Goal: Ask a question

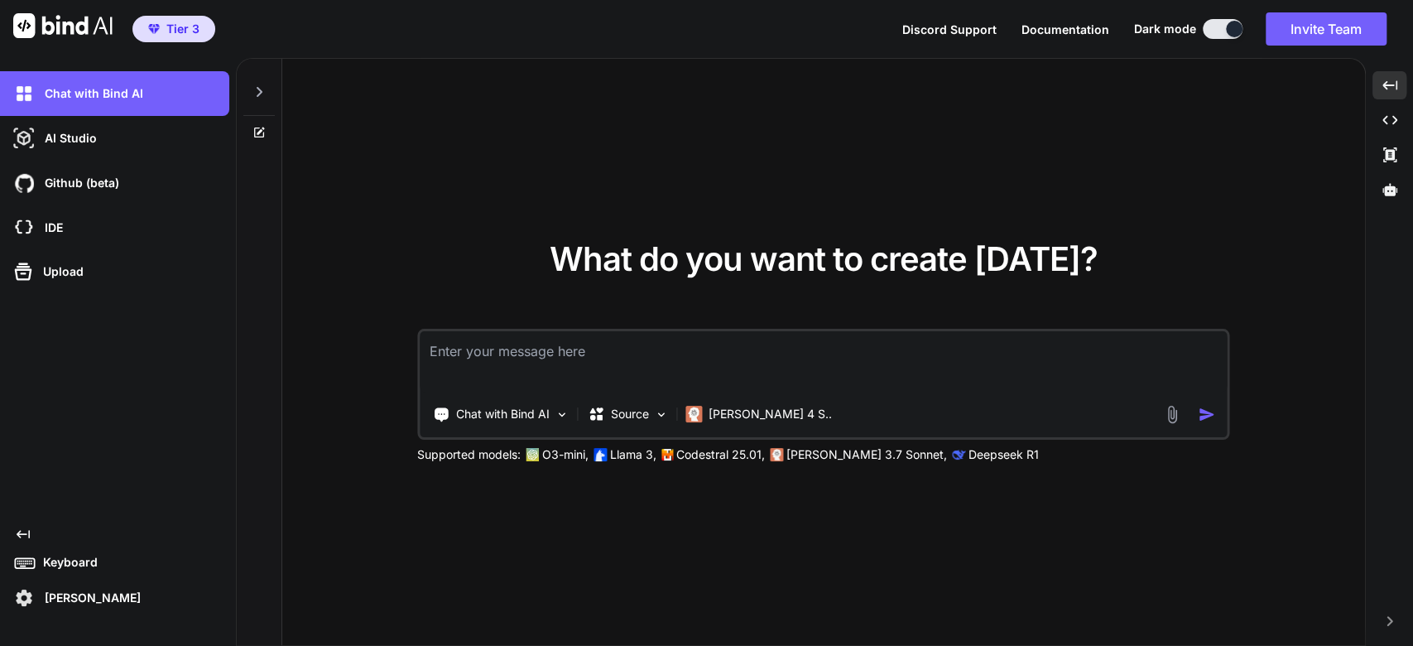
click at [511, 352] on textarea at bounding box center [823, 361] width 807 height 61
type textarea "next js dynamic routing for login signup forgot and resetpassword pages"
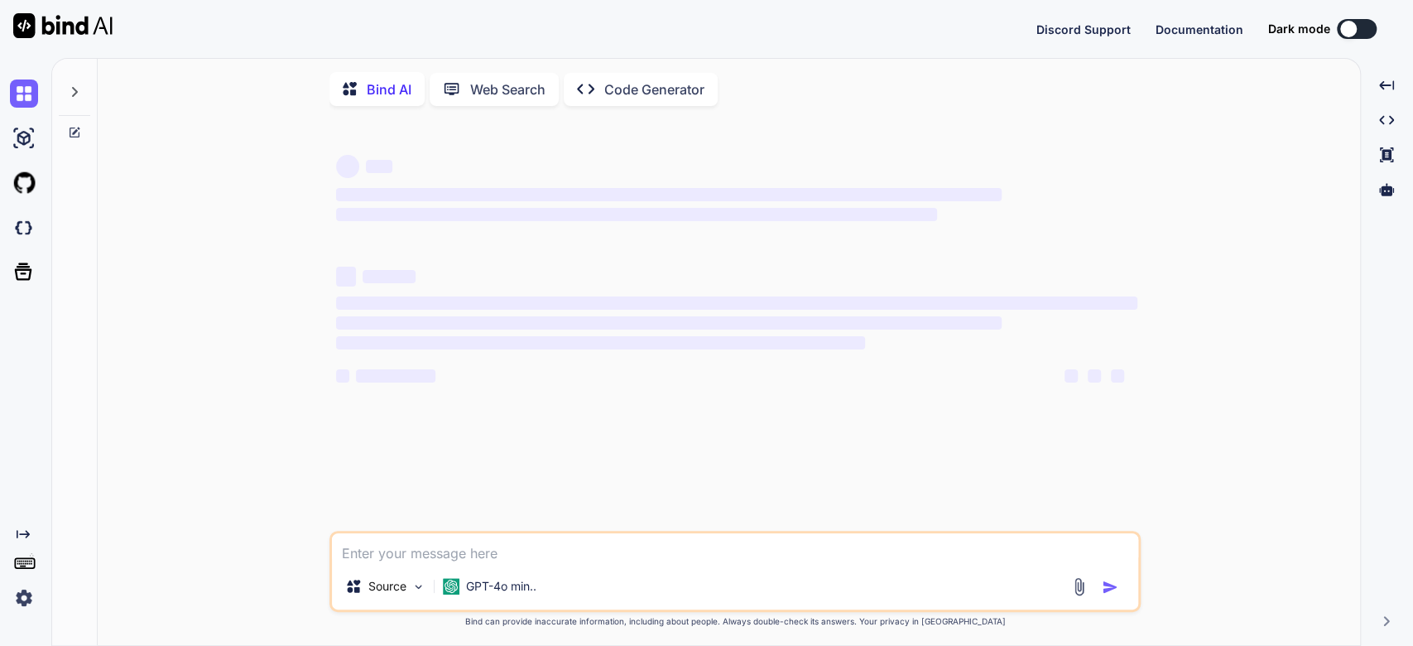
click at [1357, 30] on button at bounding box center [1357, 29] width 40 height 20
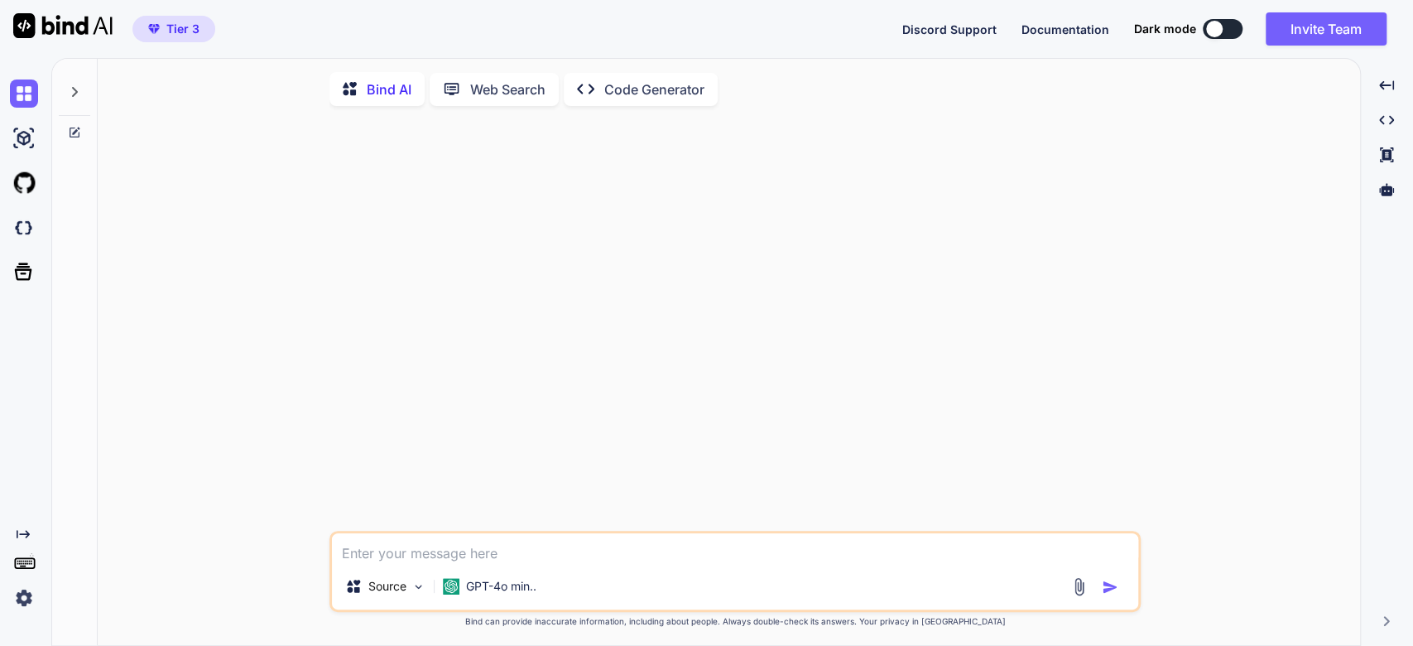
click at [1223, 29] on button at bounding box center [1223, 29] width 40 height 20
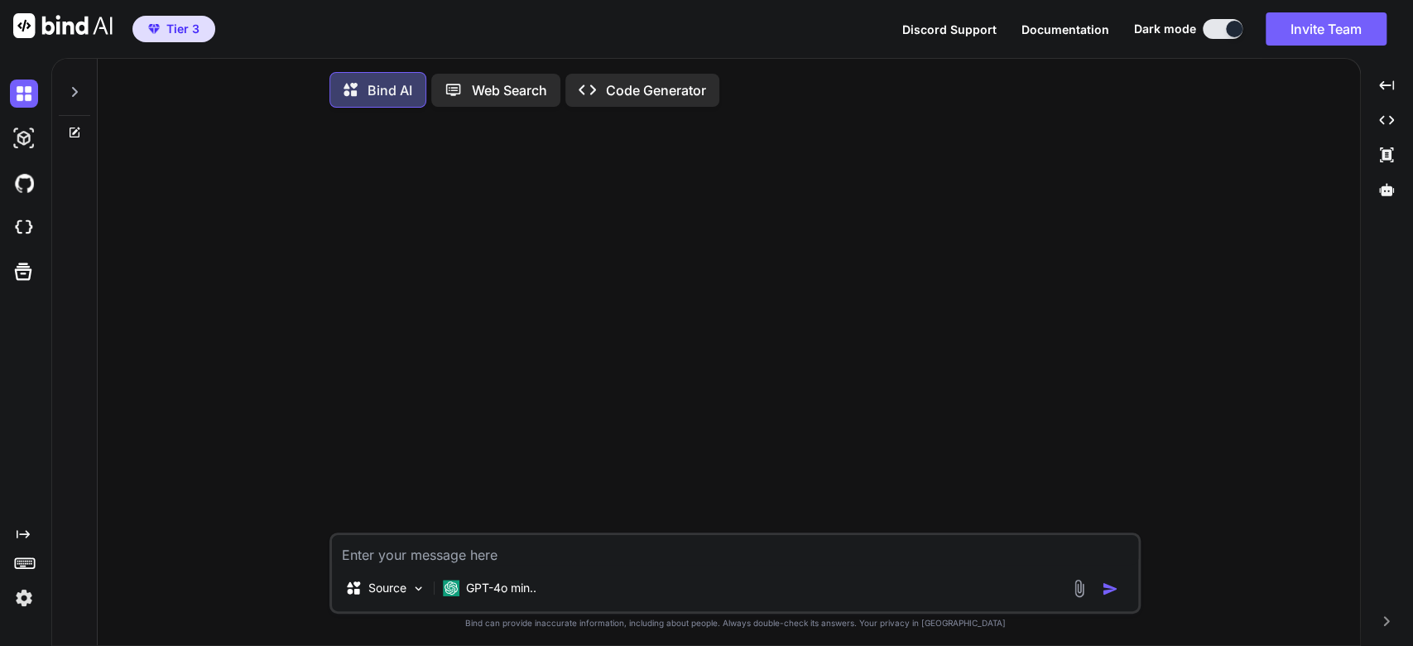
type textarea "x"
click at [603, 341] on div at bounding box center [737, 326] width 808 height 411
click at [19, 533] on icon "Created with Pixso." at bounding box center [23, 533] width 13 height 13
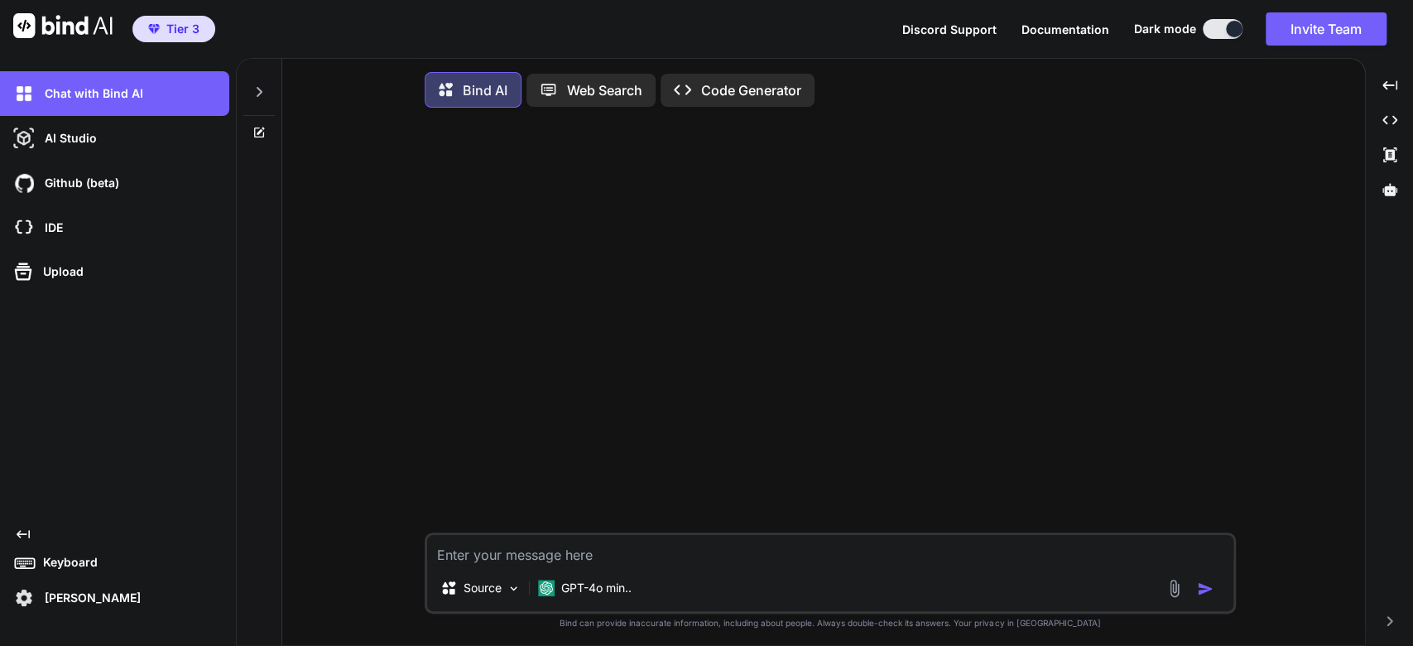
click at [19, 533] on icon at bounding box center [23, 534] width 13 height 8
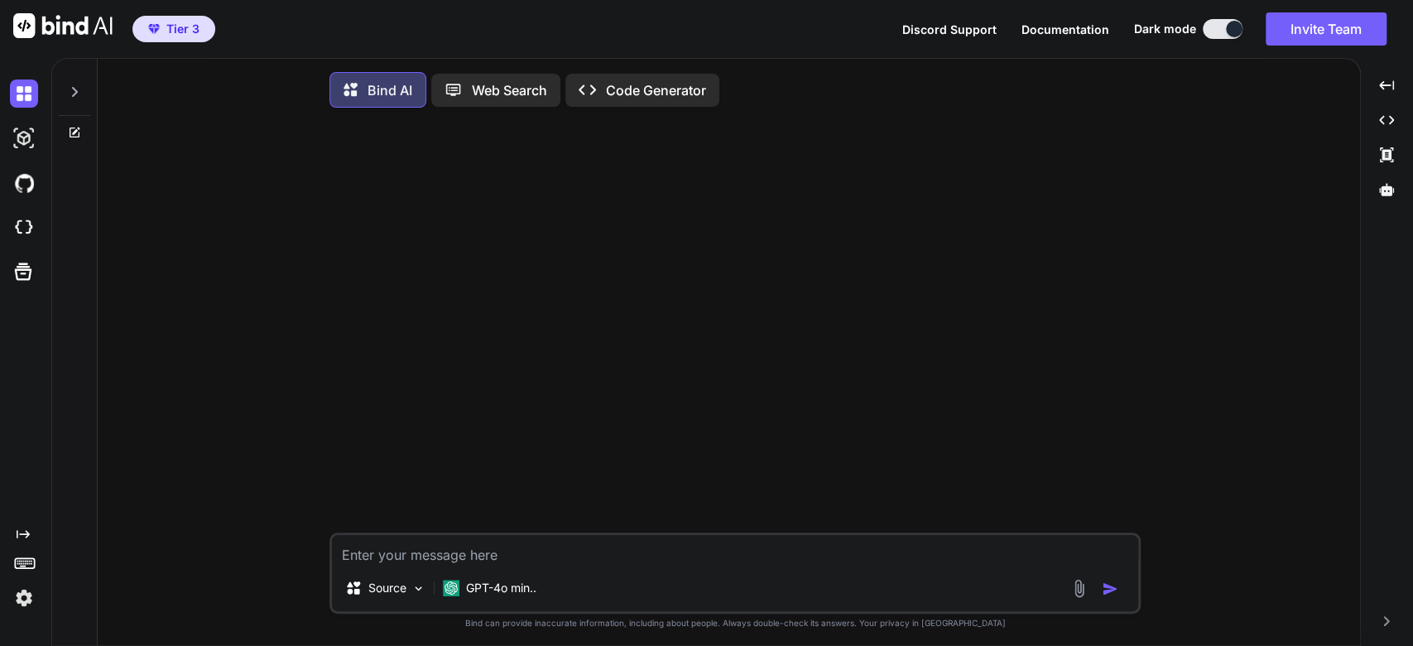
click at [568, 348] on div at bounding box center [737, 326] width 808 height 411
click at [612, 431] on div at bounding box center [737, 326] width 808 height 411
click at [516, 564] on textarea at bounding box center [735, 550] width 806 height 30
click at [81, 88] on div at bounding box center [74, 87] width 31 height 57
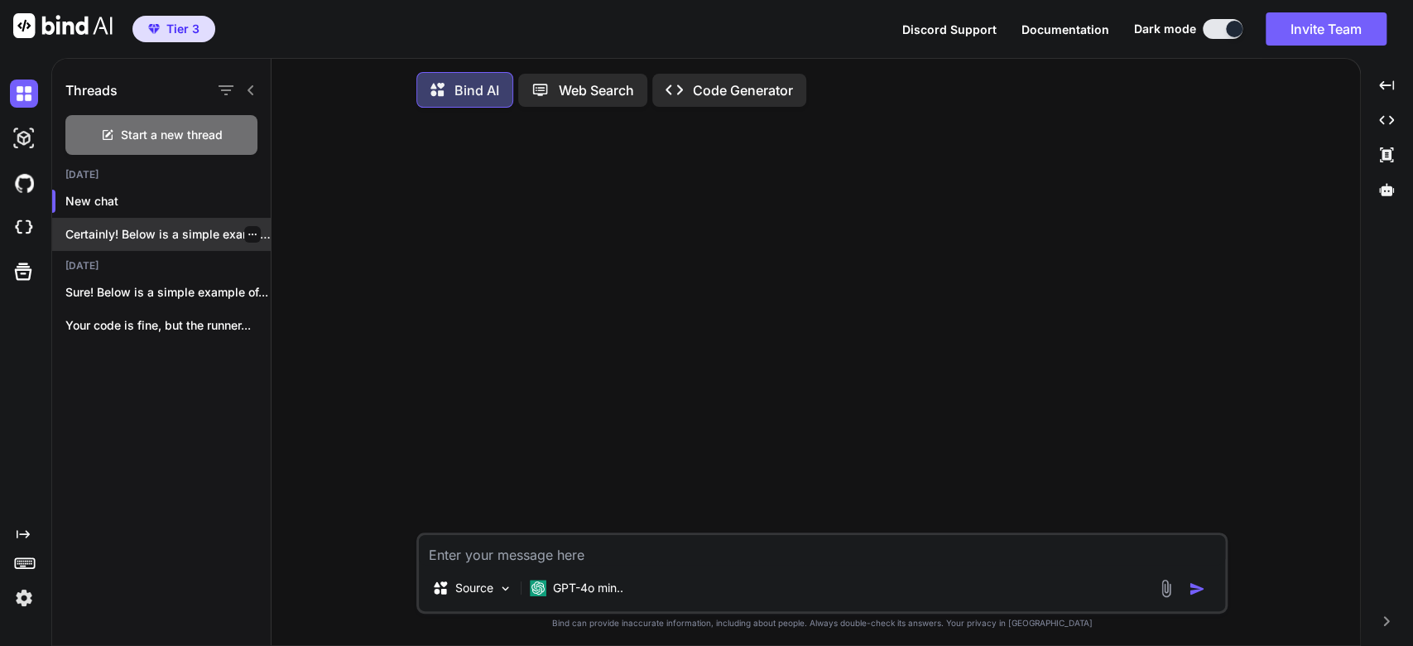
click at [121, 228] on p "Certainly! Below is a simple example of..." at bounding box center [167, 234] width 205 height 17
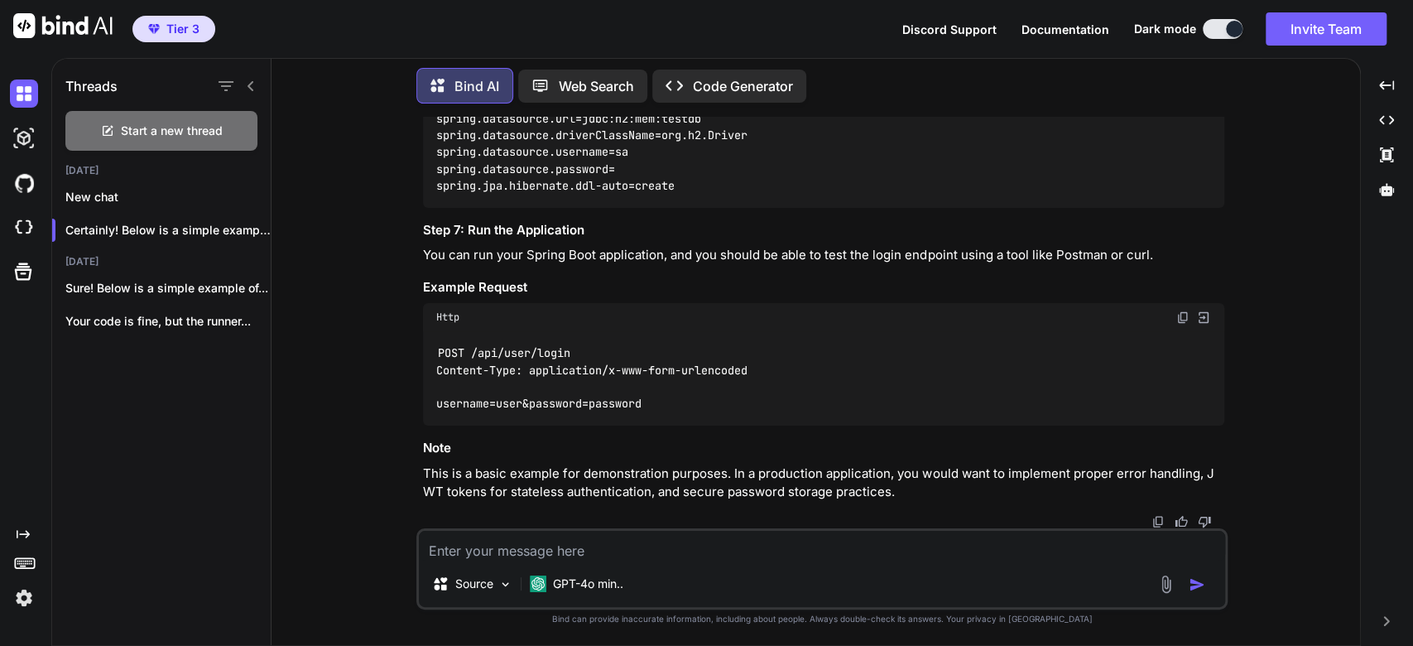
scroll to position [2542, 0]
click at [84, 201] on p "New chat" at bounding box center [167, 197] width 205 height 17
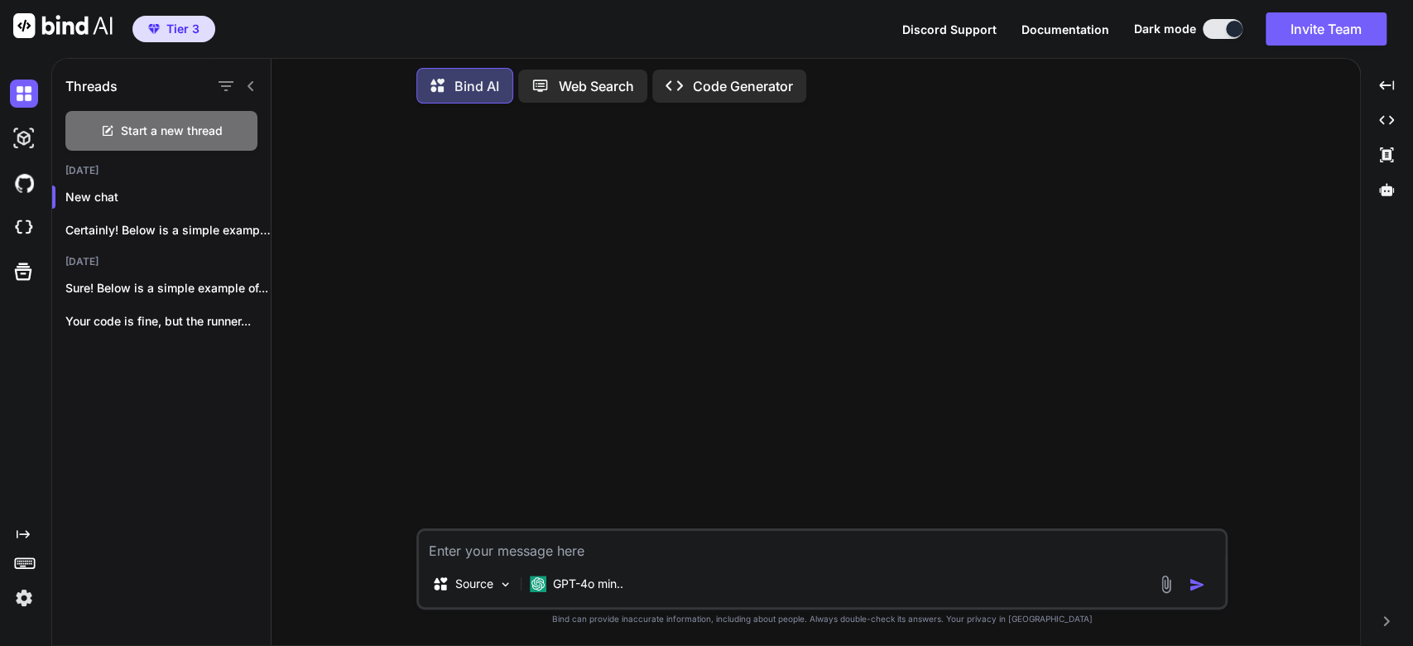
click at [550, 527] on div at bounding box center [824, 322] width 808 height 411
click at [600, 574] on div "GPT-4o min.." at bounding box center [576, 583] width 107 height 33
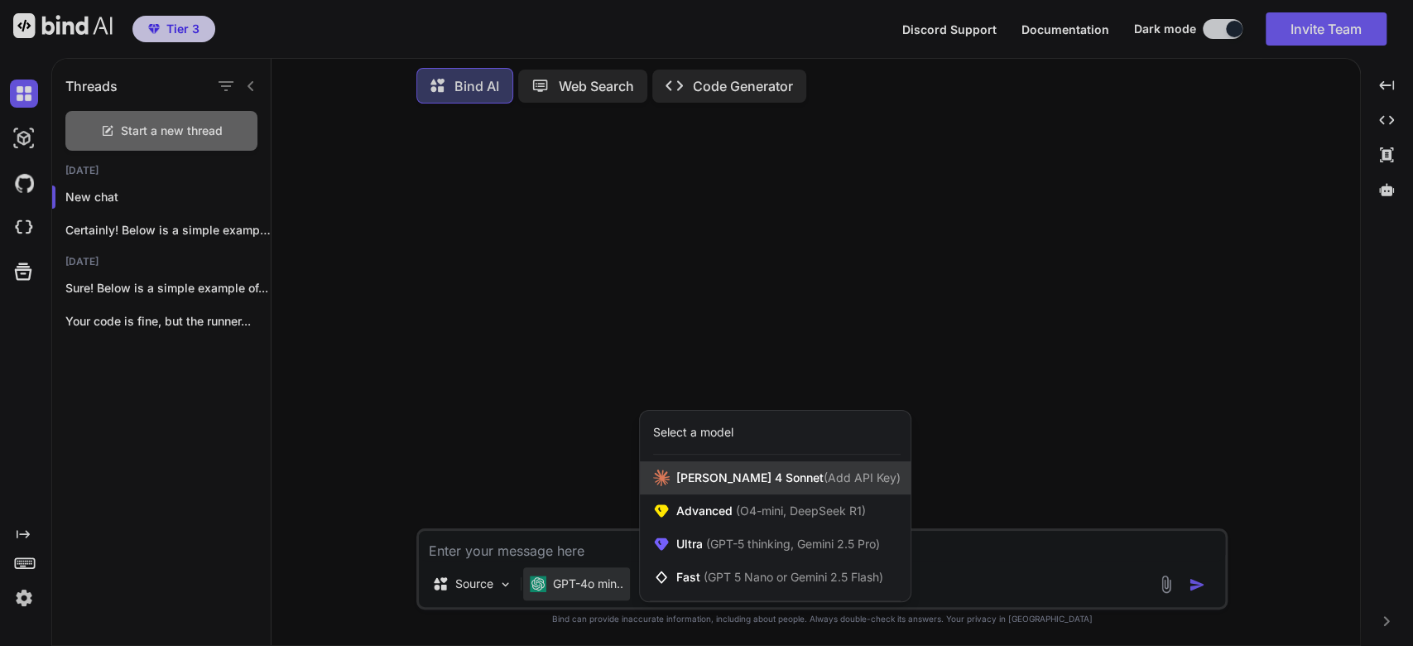
click at [743, 483] on span "Claude 4 Sonnet (Add API Key)" at bounding box center [788, 477] width 224 height 17
type textarea "x"
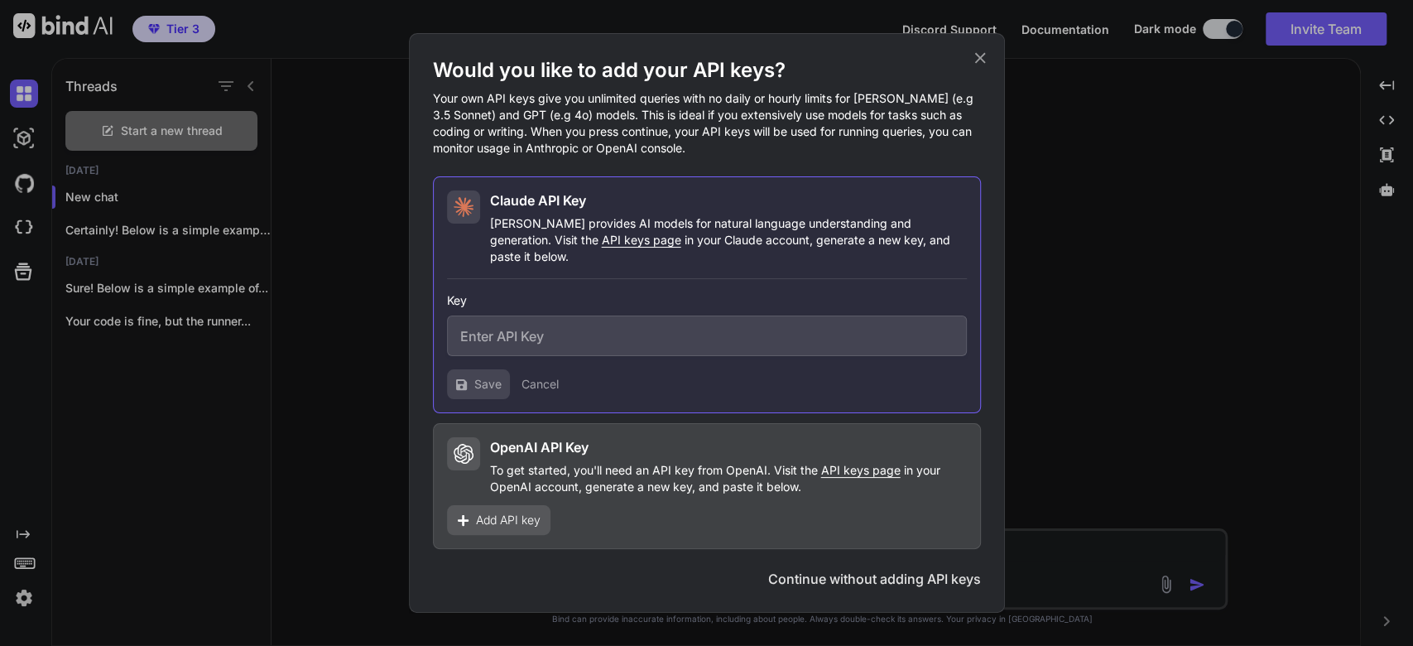
click at [972, 59] on icon at bounding box center [980, 58] width 18 height 18
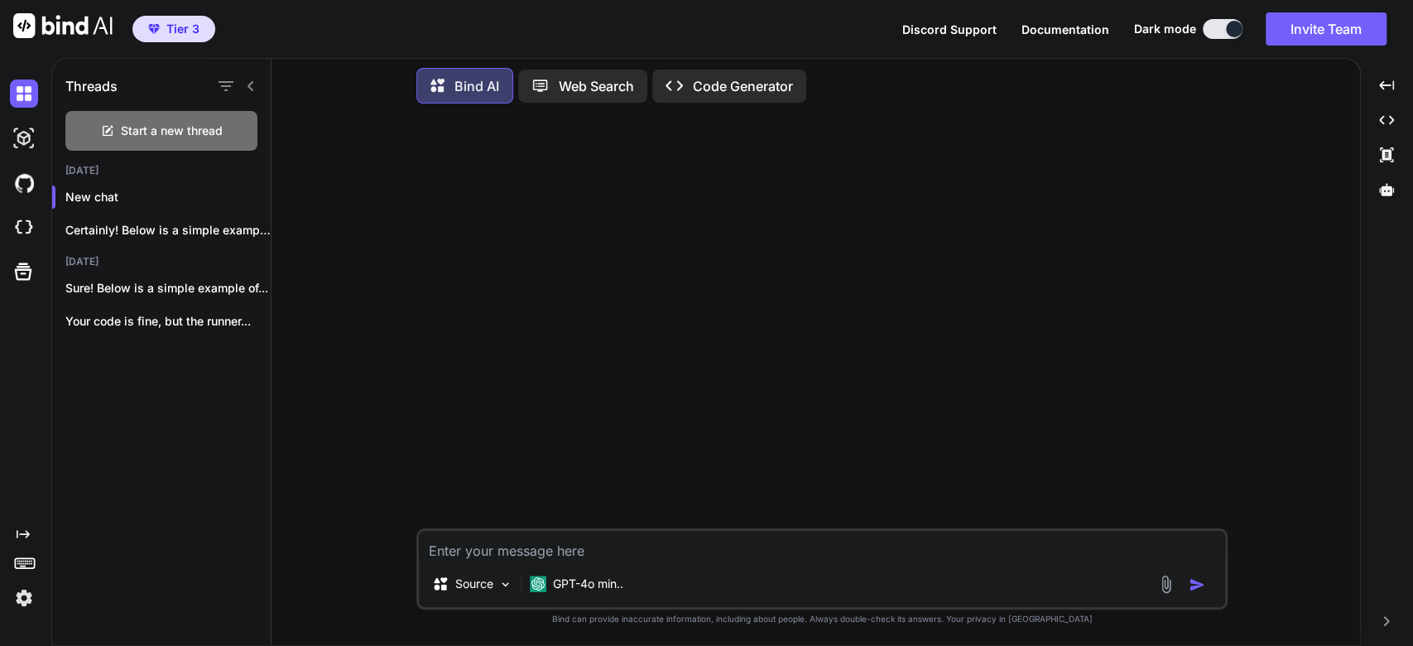
click at [736, 568] on div "Source GPT-4o min.." at bounding box center [822, 587] width 806 height 40
click at [691, 526] on div at bounding box center [824, 322] width 808 height 411
click at [691, 531] on textarea at bounding box center [822, 546] width 806 height 30
type textarea "E"
type textarea "x"
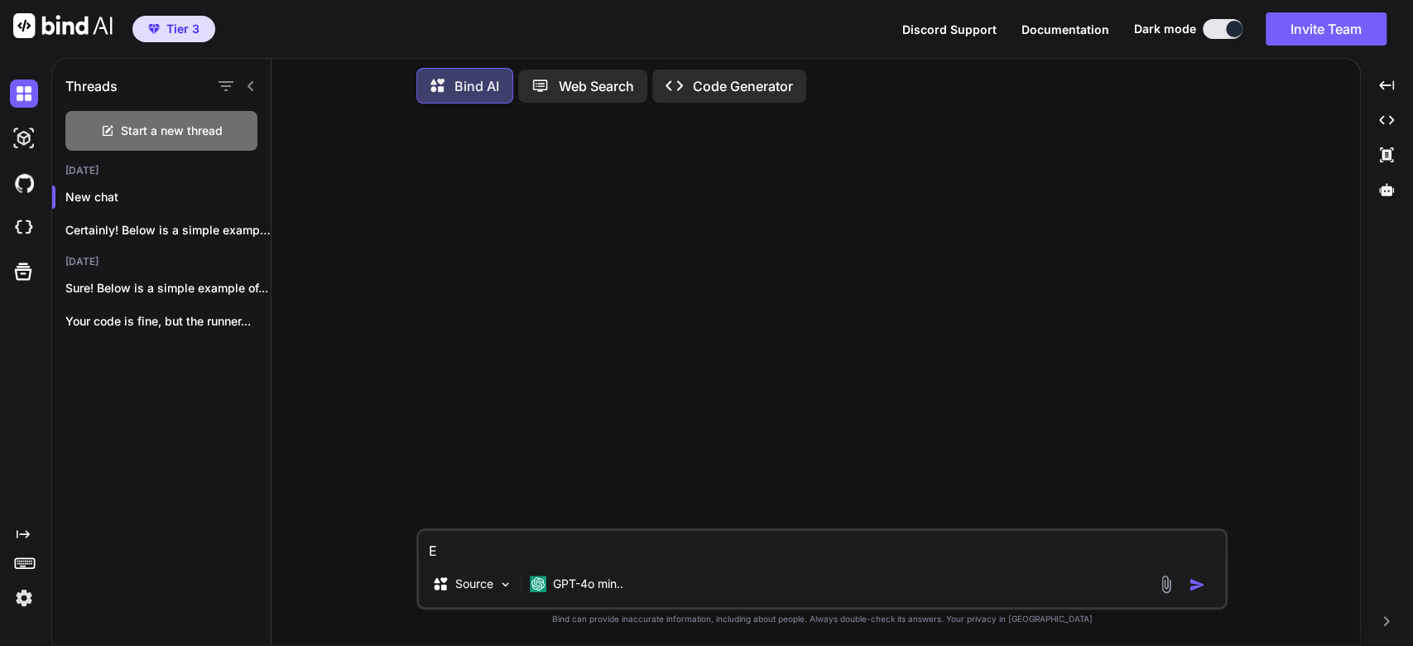
type textarea "Ex"
type textarea "x"
type textarea "Exa"
type textarea "x"
type textarea "Exam"
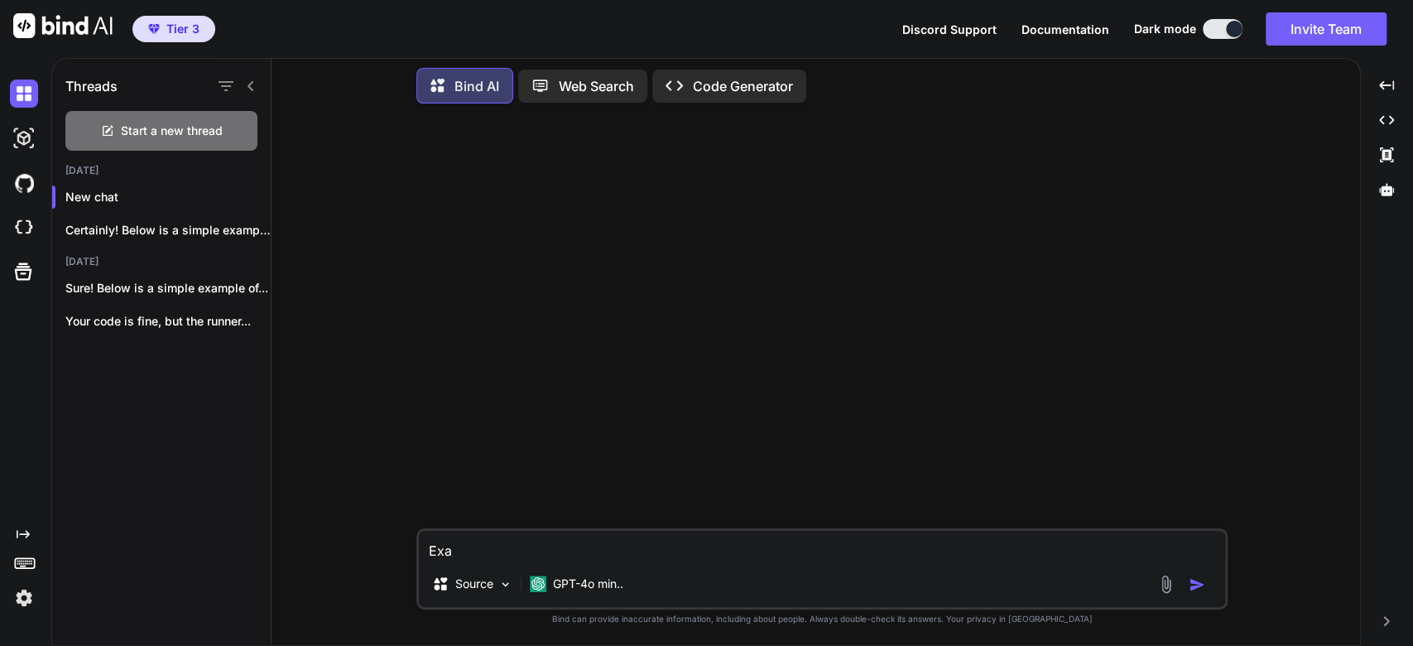
type textarea "x"
type textarea "Examp"
type textarea "x"
type textarea "Exam"
type textarea "x"
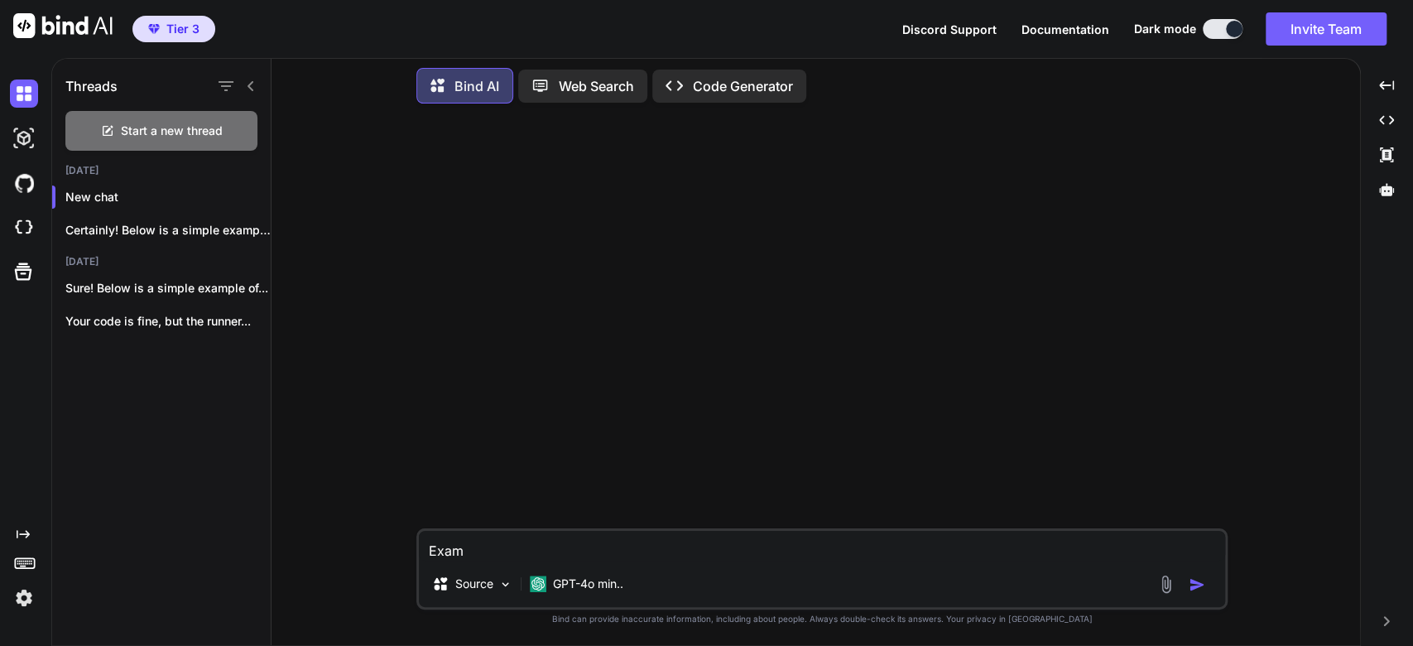
type textarea "Exa"
type textarea "x"
type textarea "Ex"
type textarea "x"
type textarea "E"
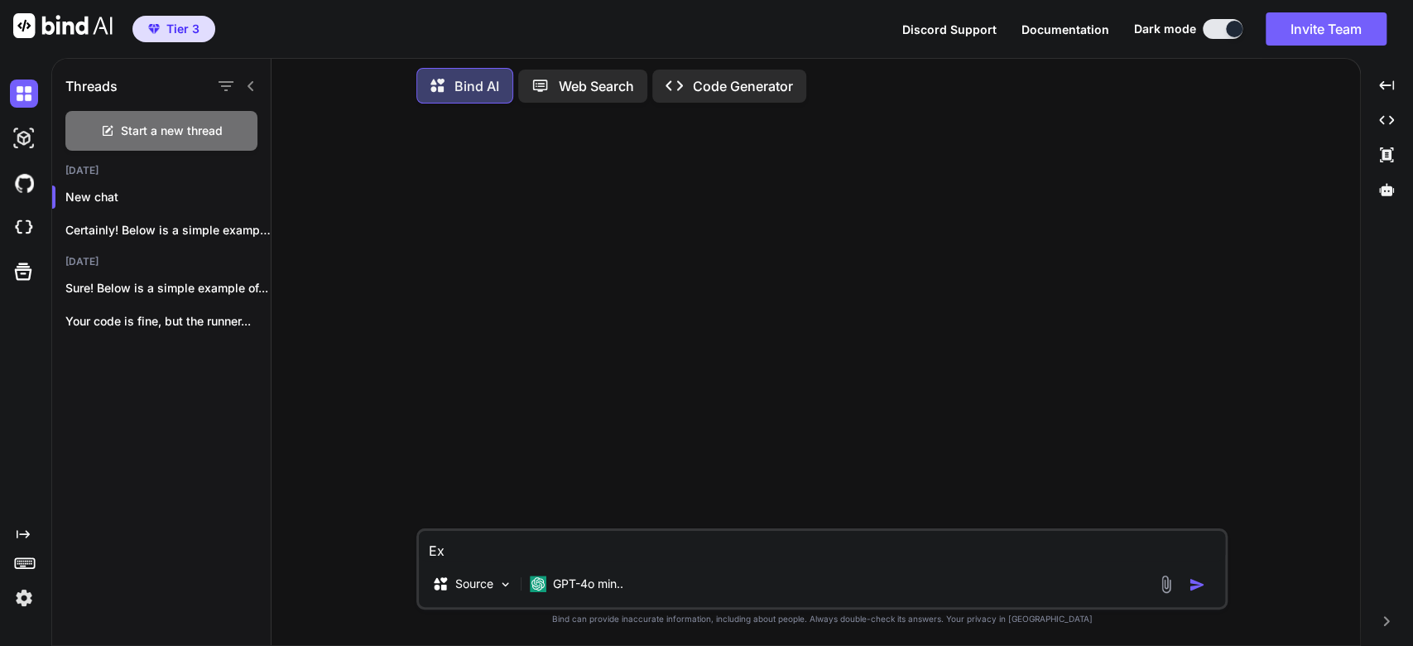
type textarea "x"
type textarea "D"
type textarea "x"
type textarea "Dy"
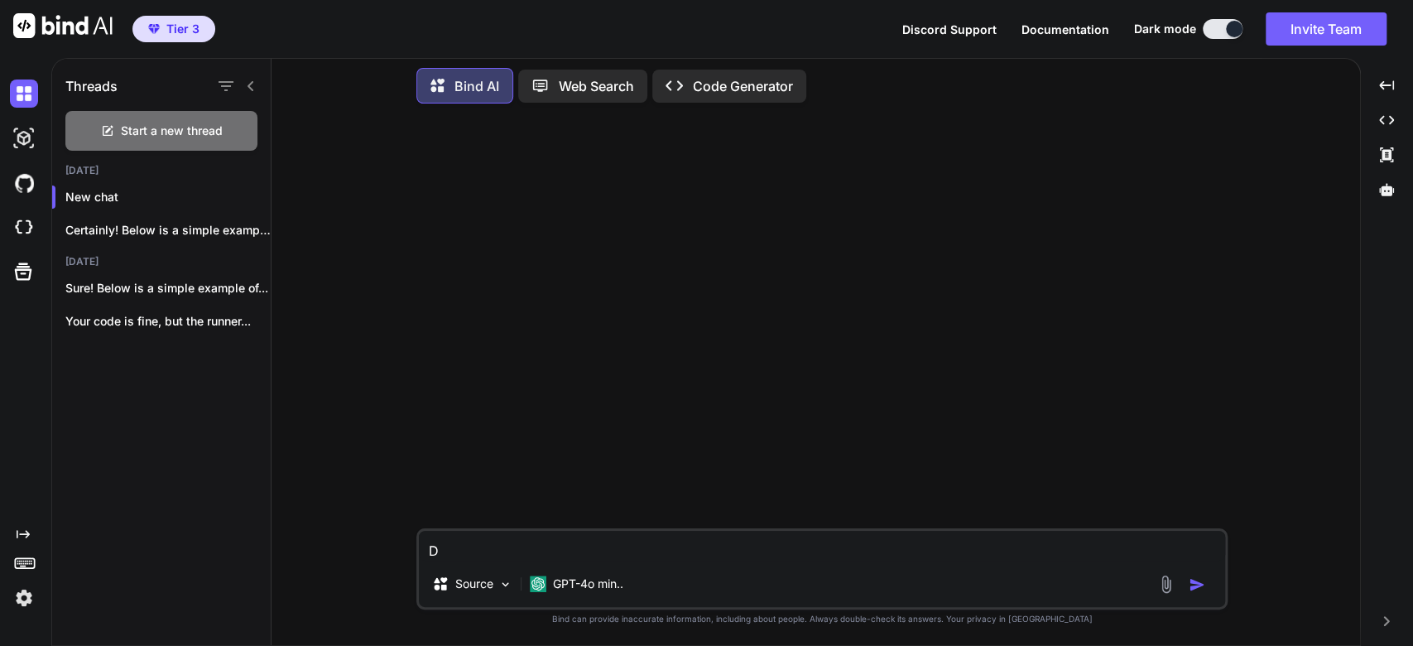
type textarea "x"
type textarea "Dyn"
type textarea "x"
type textarea "Dyna"
type textarea "x"
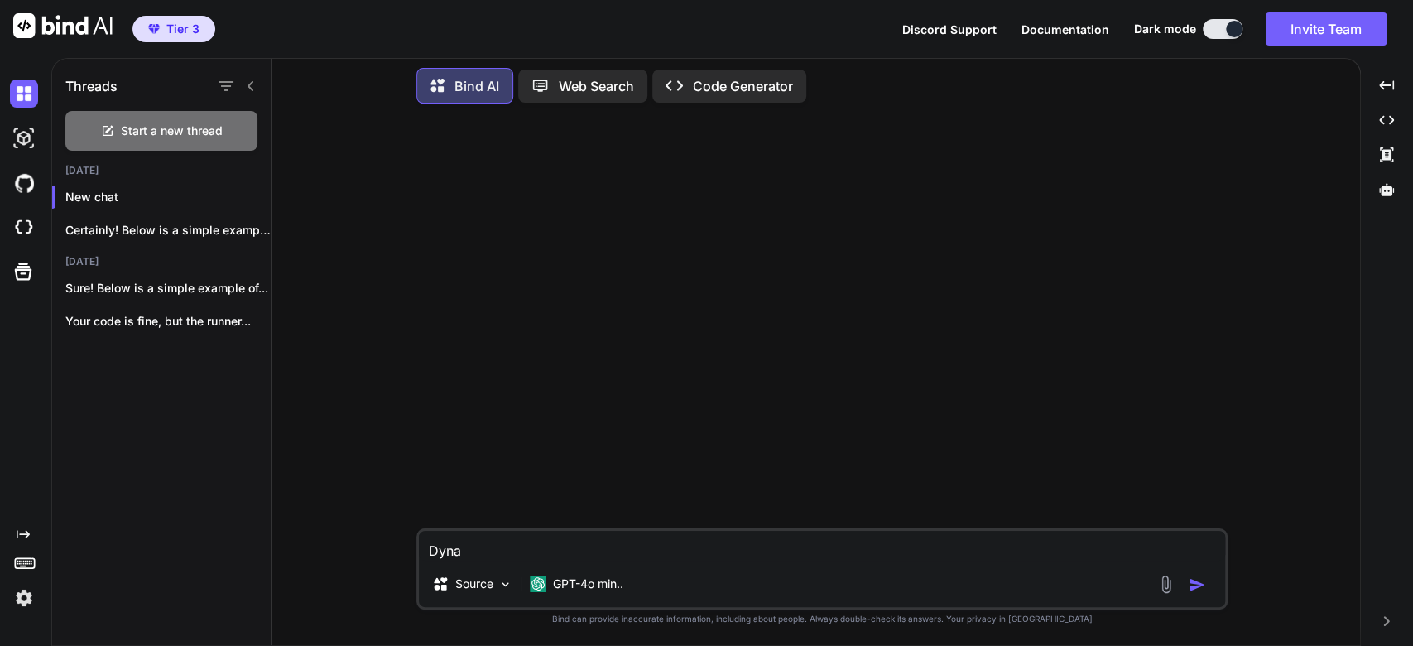
type textarea "Dynam"
type textarea "x"
type textarea "Dynami"
type textarea "x"
type textarea "Dynamic"
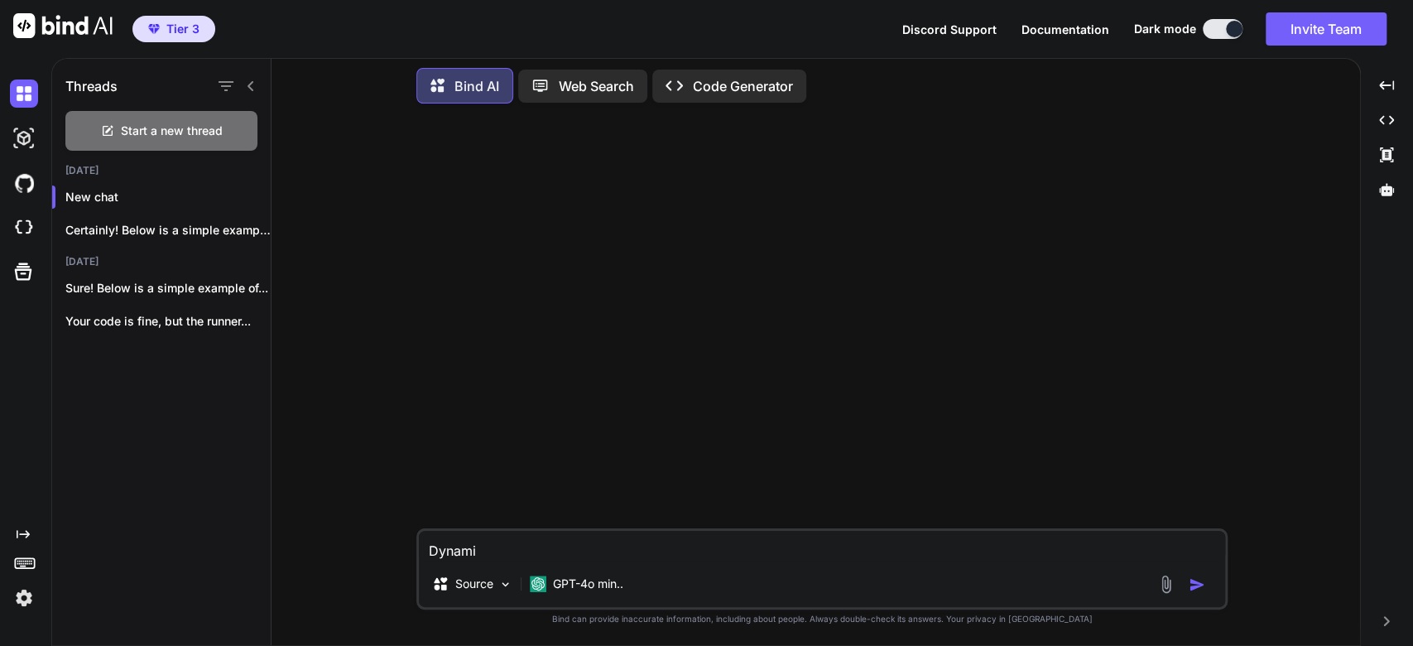
type textarea "x"
type textarea "Dynamic"
type textarea "x"
type textarea "Dynamic r"
type textarea "x"
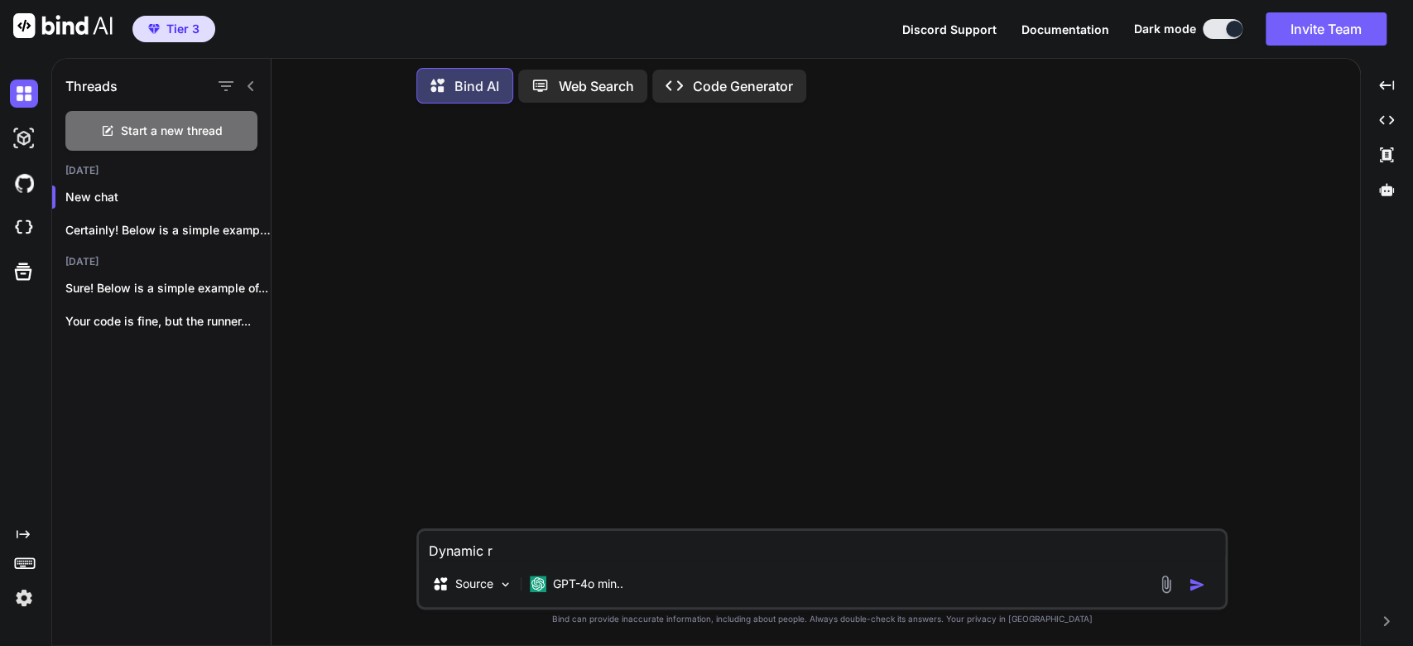
type textarea "Dynamic ro"
type textarea "x"
type textarea "Dynamic rou"
type textarea "x"
type textarea "Dynamic rout"
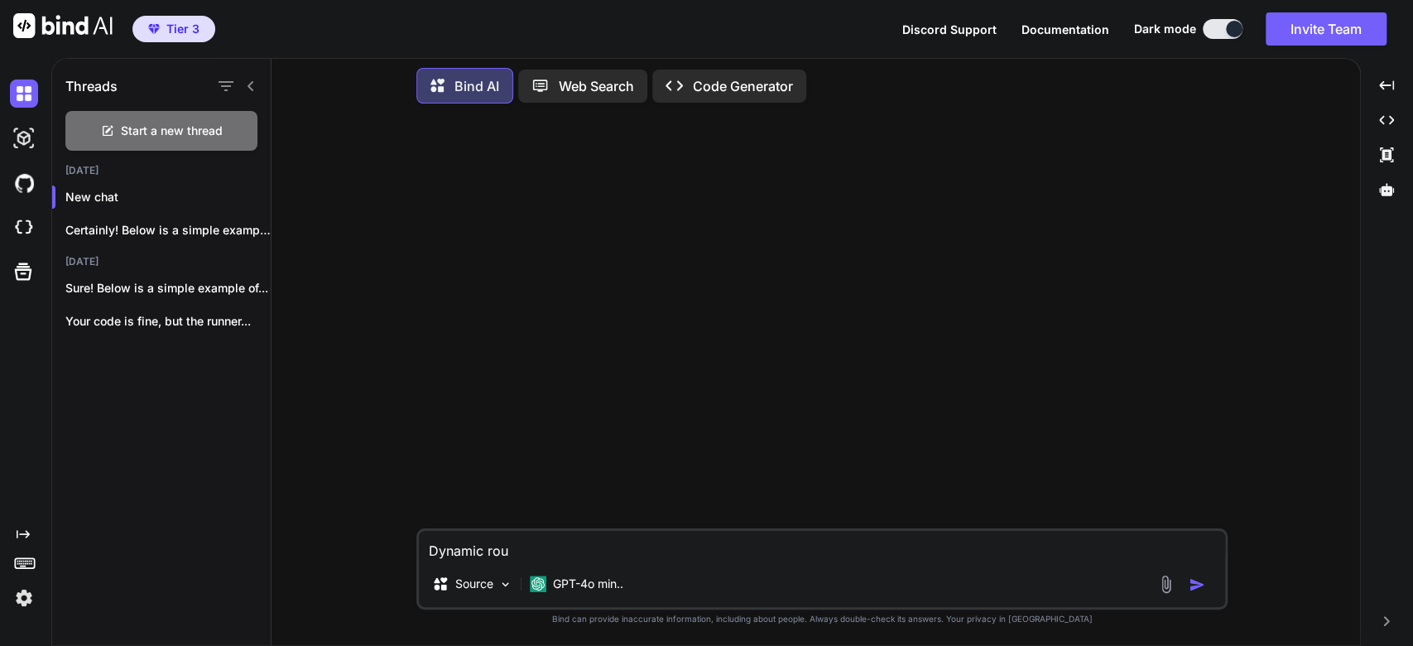
type textarea "x"
type textarea "Dynamic routi"
type textarea "x"
type textarea "Dynamic routin"
type textarea "x"
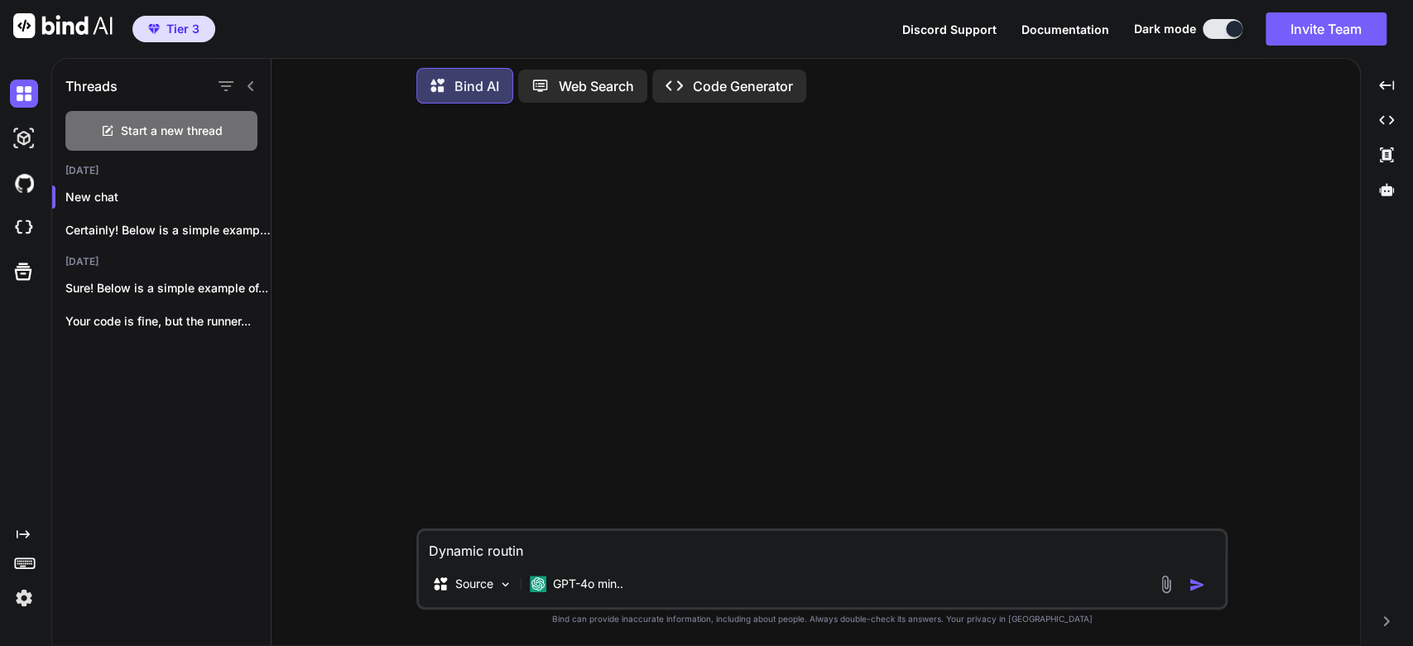
type textarea "Dynamic routing"
type textarea "x"
type textarea "Dynamic routing"
type textarea "x"
type textarea "Dynamic routing f"
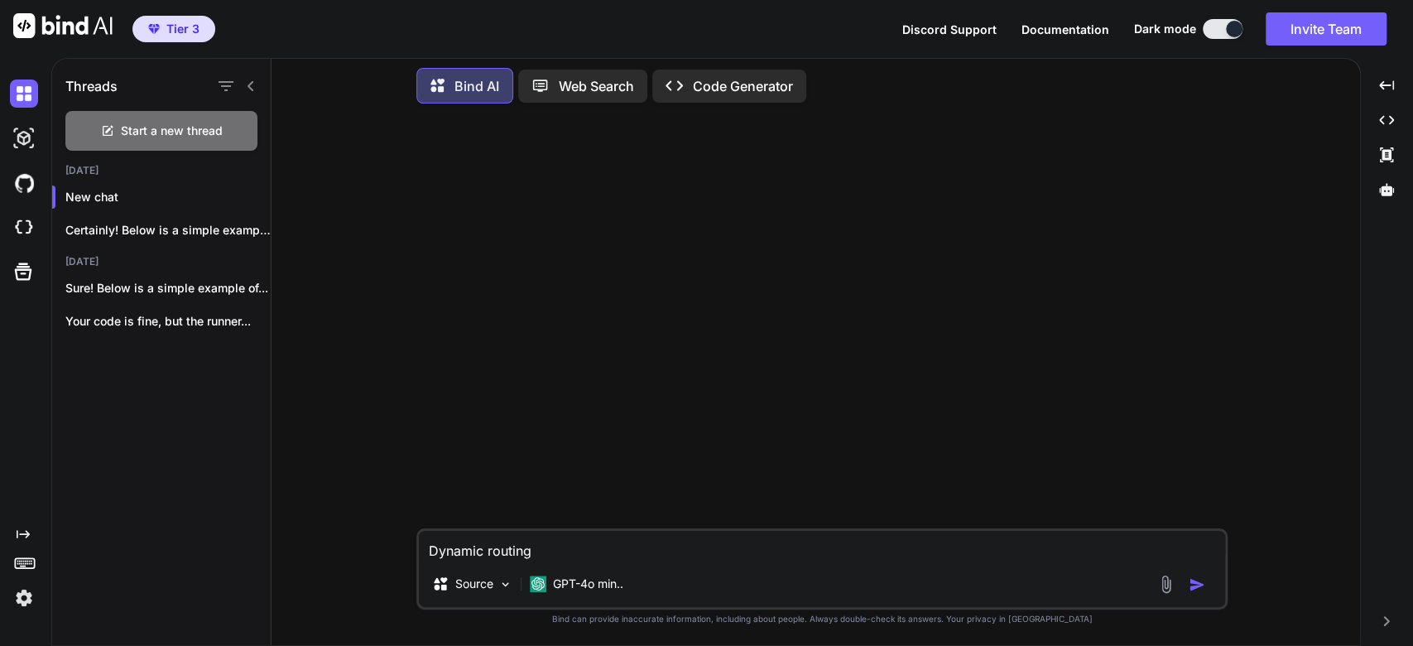
type textarea "x"
type textarea "Dynamic routing fo"
type textarea "x"
type textarea "Dynamic routing for"
type textarea "x"
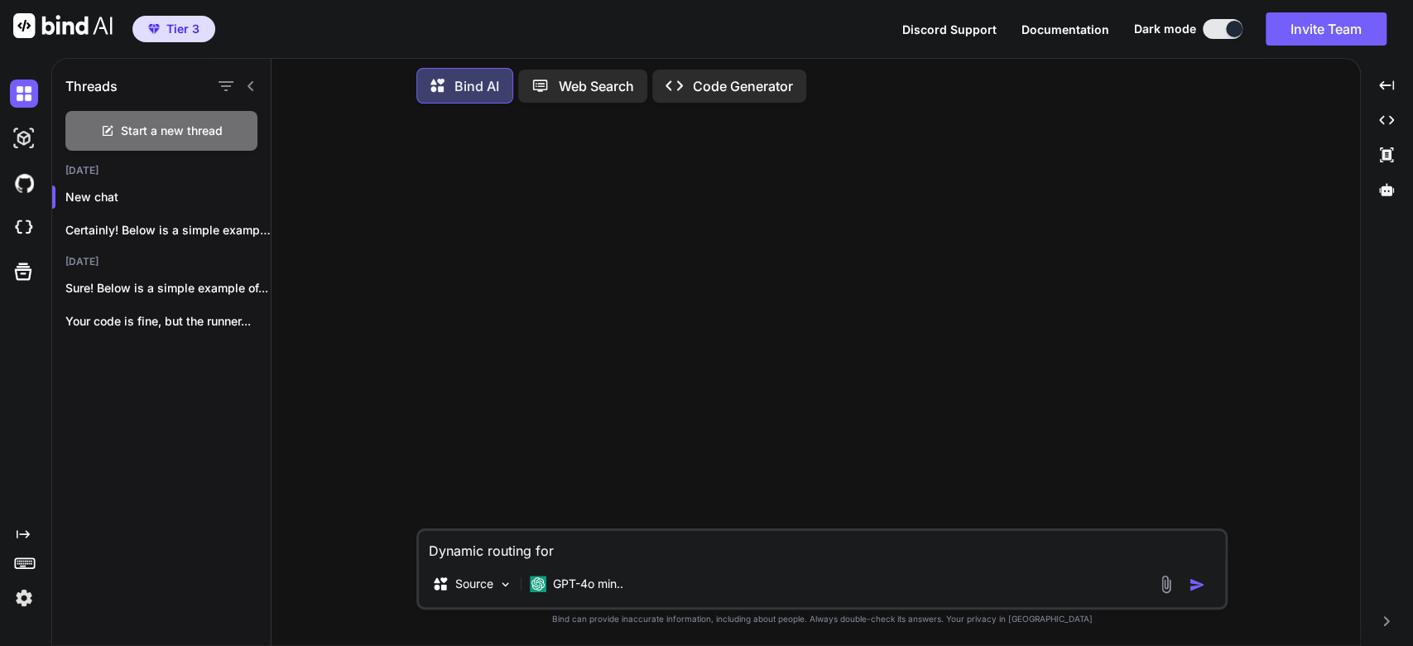
type textarea "Dynamic routing for"
type textarea "x"
type textarea "Dynamic routing for d"
type textarea "x"
type textarea "Dynamic routing for di"
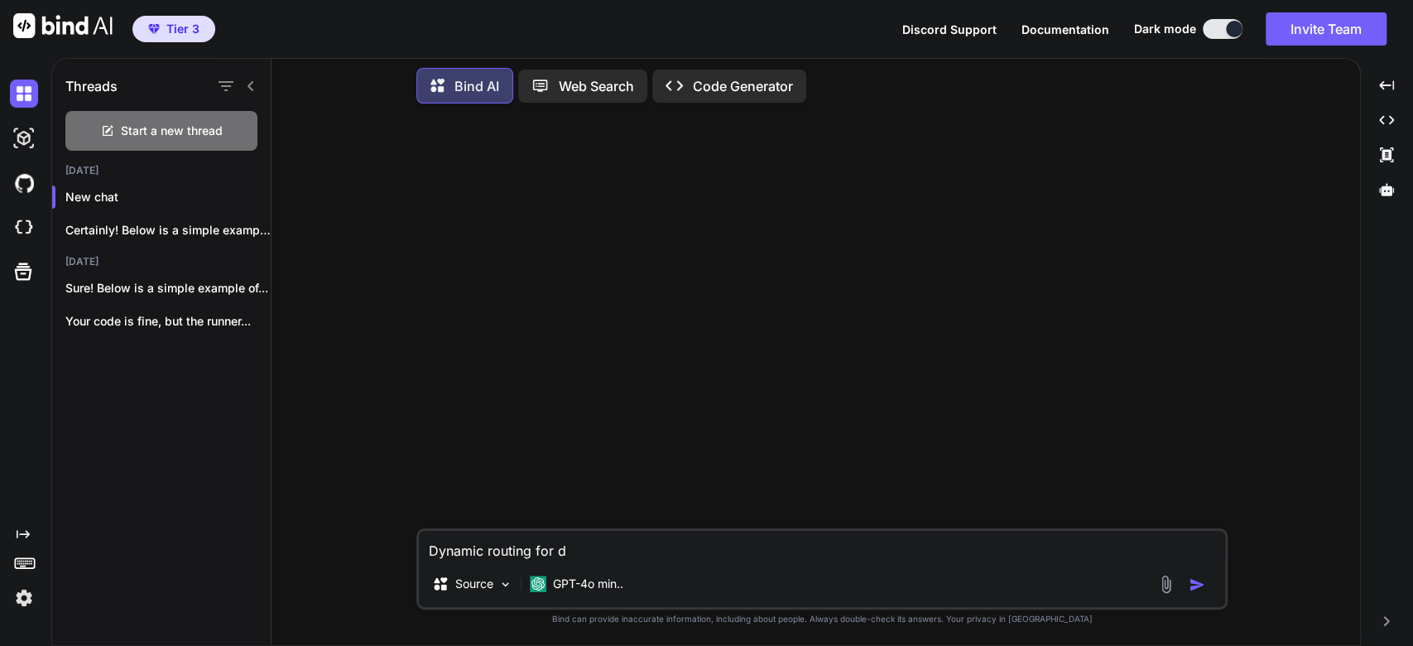
type textarea "x"
type textarea "Dynamic routing for dif"
type textarea "x"
type textarea "Dynamic routing for diff"
type textarea "x"
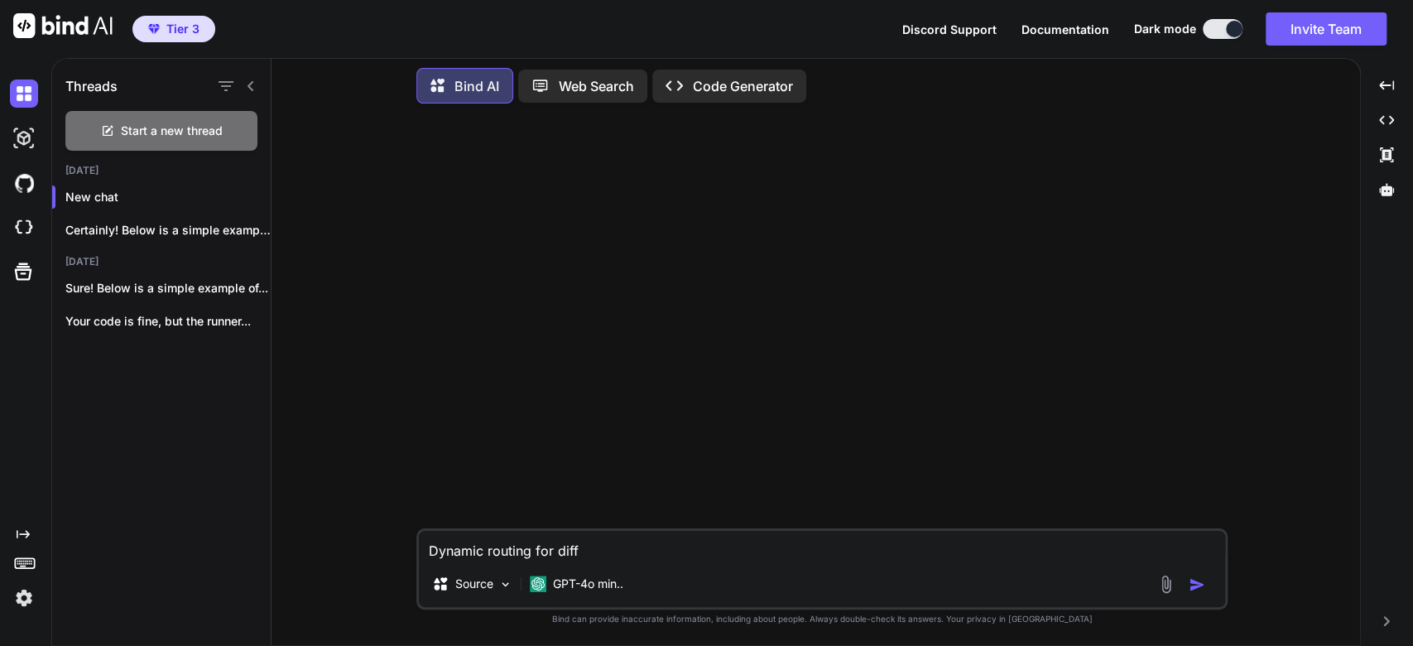
type textarea "Dynamic routing for diffe"
type textarea "x"
type textarea "Dynamic routing for differ"
type textarea "x"
type textarea "Dynamic routing for differe"
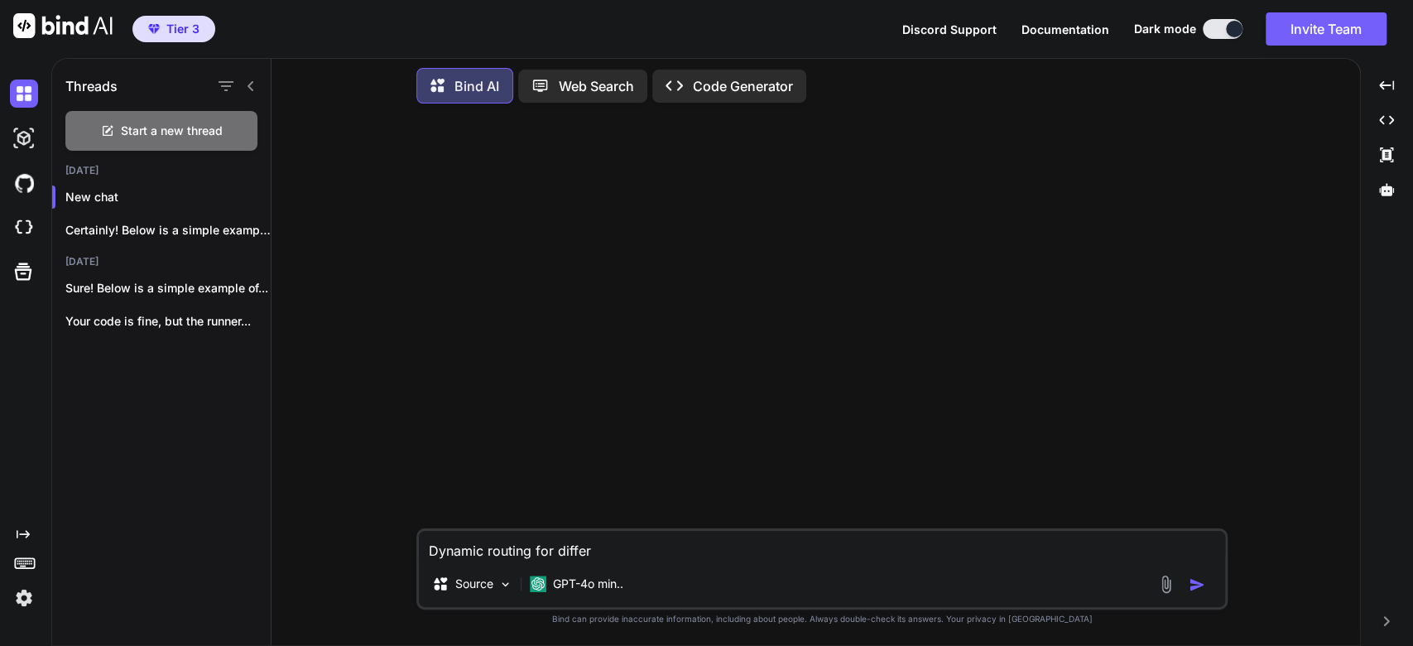
type textarea "x"
type textarea "Dynamic routing for differen"
type textarea "x"
type textarea "Dynamic routing for different"
type textarea "x"
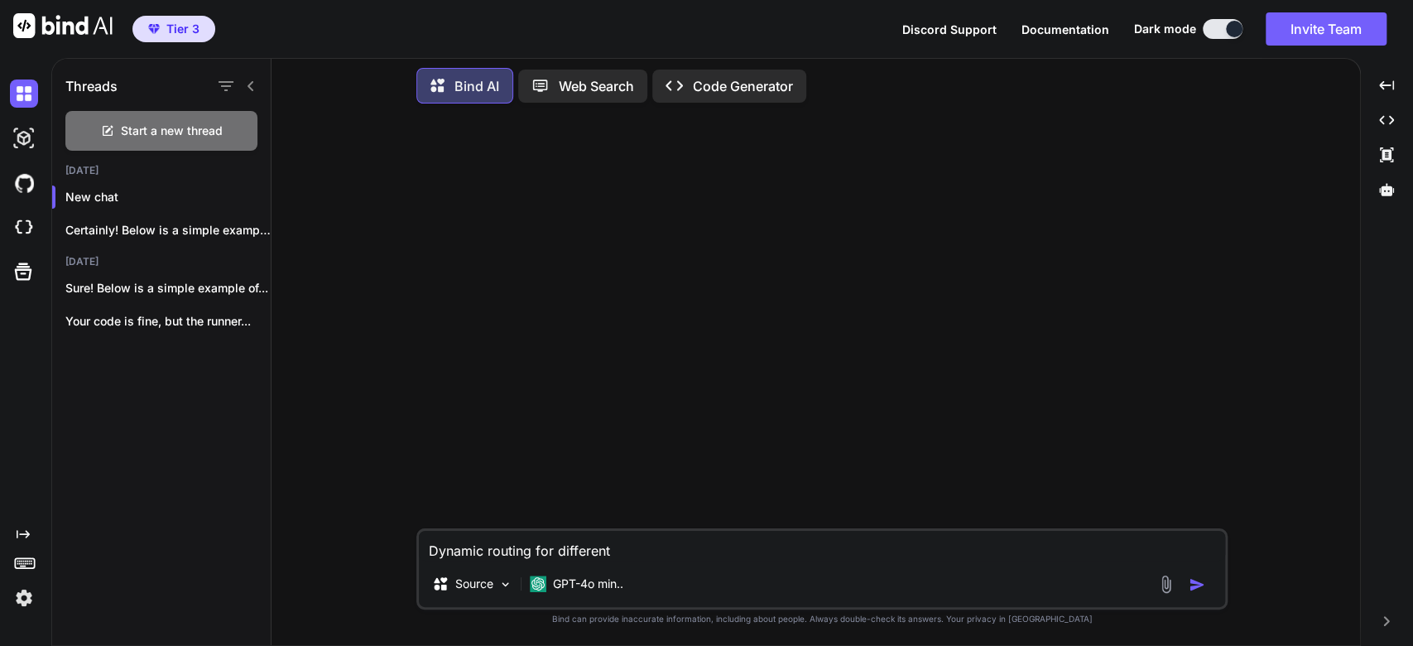
type textarea "Dynamic routing for different"
type textarea "x"
type textarea "Dynamic routing for different p"
type textarea "x"
type textarea "Dynamic routing for different pa"
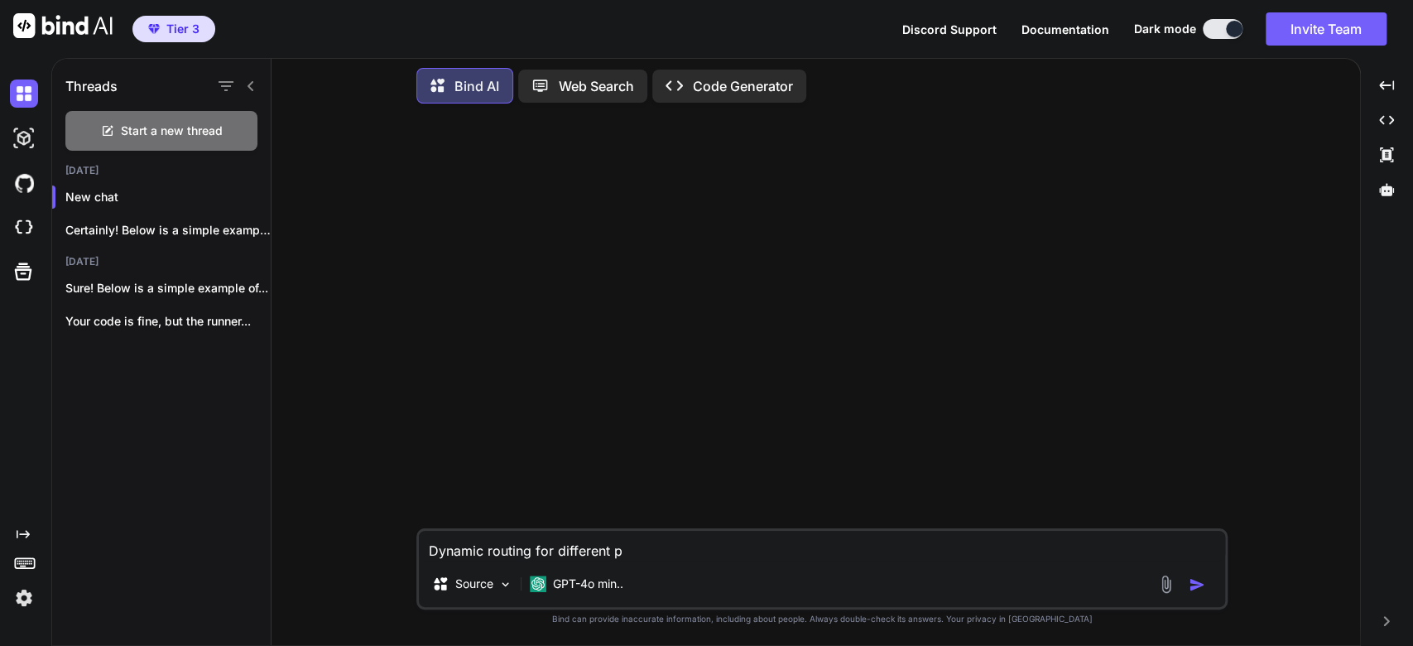
type textarea "x"
type textarea "Dynamic routing for different pag"
type textarea "x"
type textarea "Dynamic routing for different page"
type textarea "x"
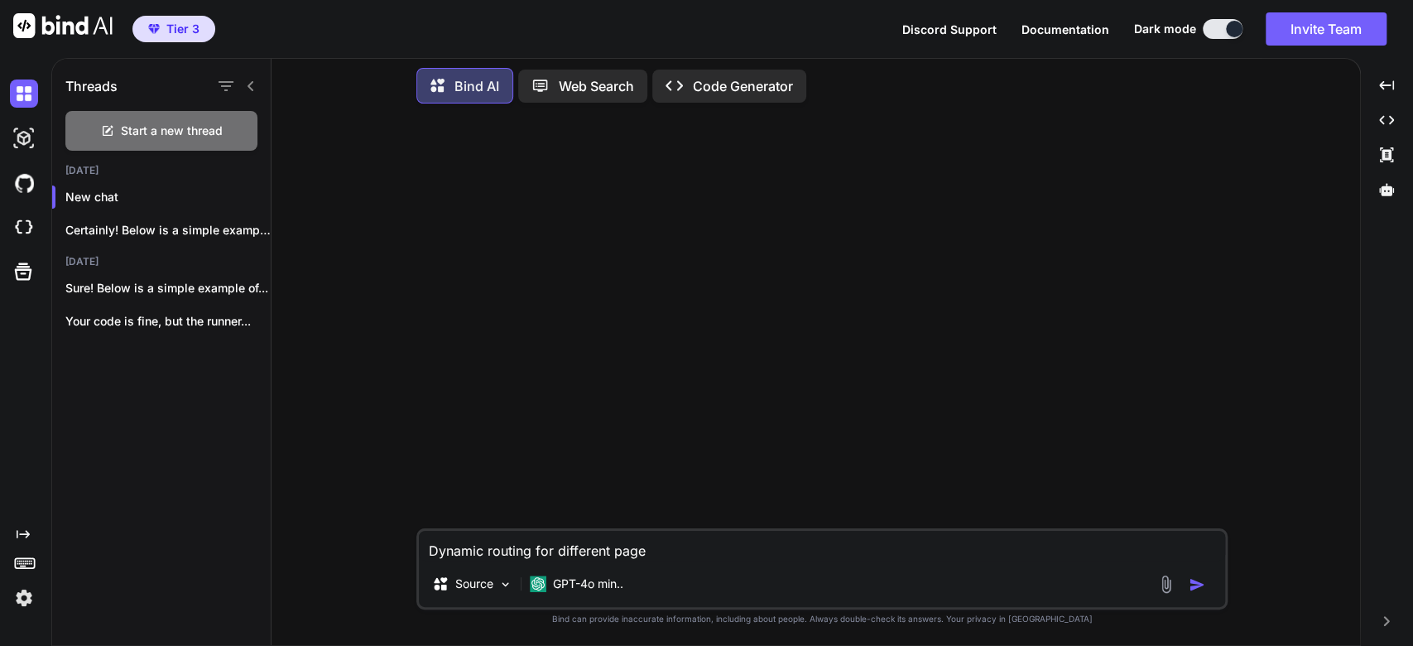
type textarea "Dynamic routing for different pages"
type textarea "x"
type textarea "Dynamic routing for different pages"
type textarea "x"
type textarea "Dynamic routing for different pages w"
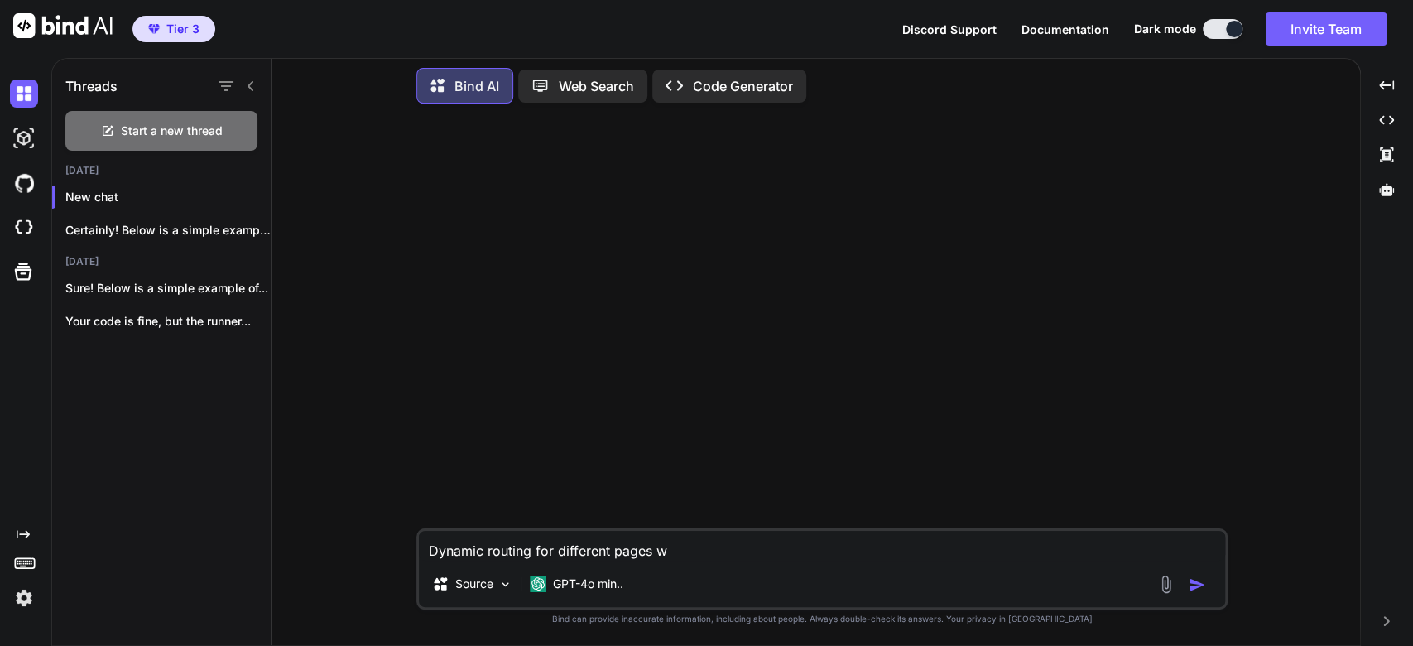
type textarea "x"
type textarea "Dynamic routing for different pages wh"
type textarea "x"
type textarea "Dynamic routing for different pages whi"
type textarea "x"
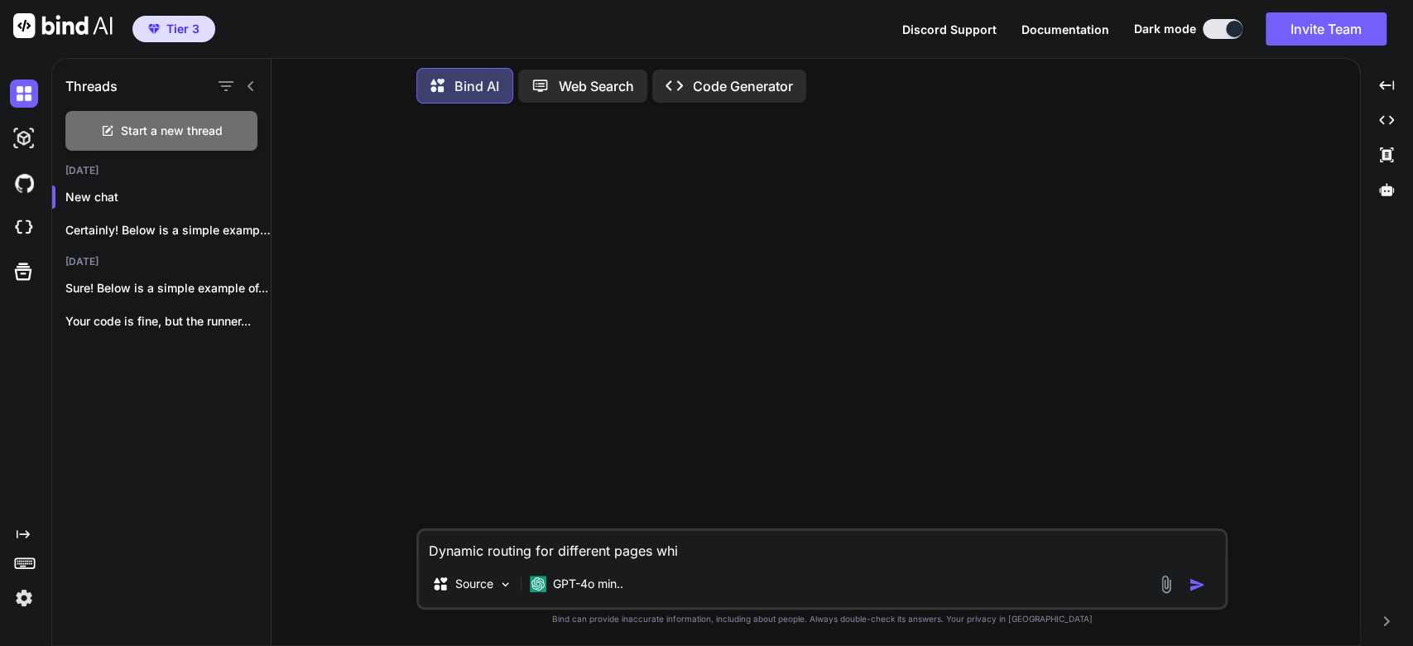
type textarea "Dynamic routing for different pages whic"
type textarea "x"
type textarea "Dynamic routing for different pages which"
type textarea "x"
type textarea "Dynamic routing for different pages which"
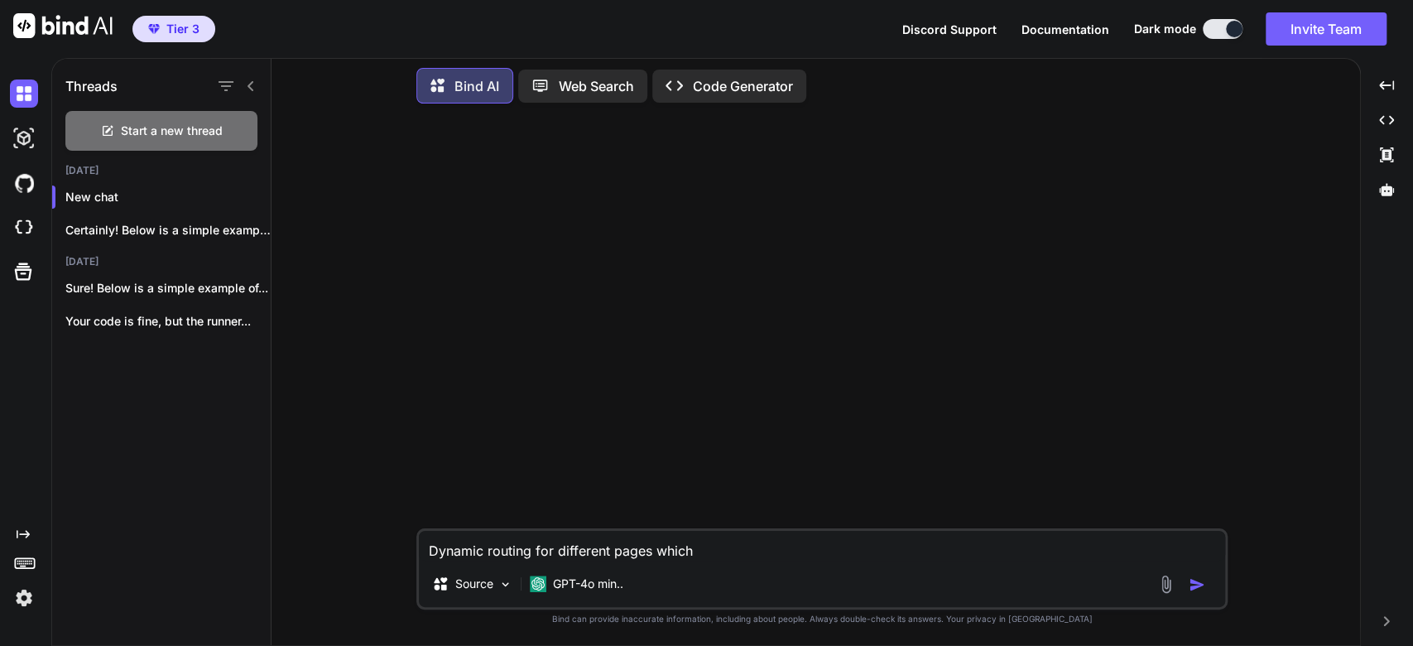
type textarea "x"
type textarea "Dynamic routing for different pages which h"
type textarea "x"
type textarea "Dynamic routing for different pages which ha"
type textarea "x"
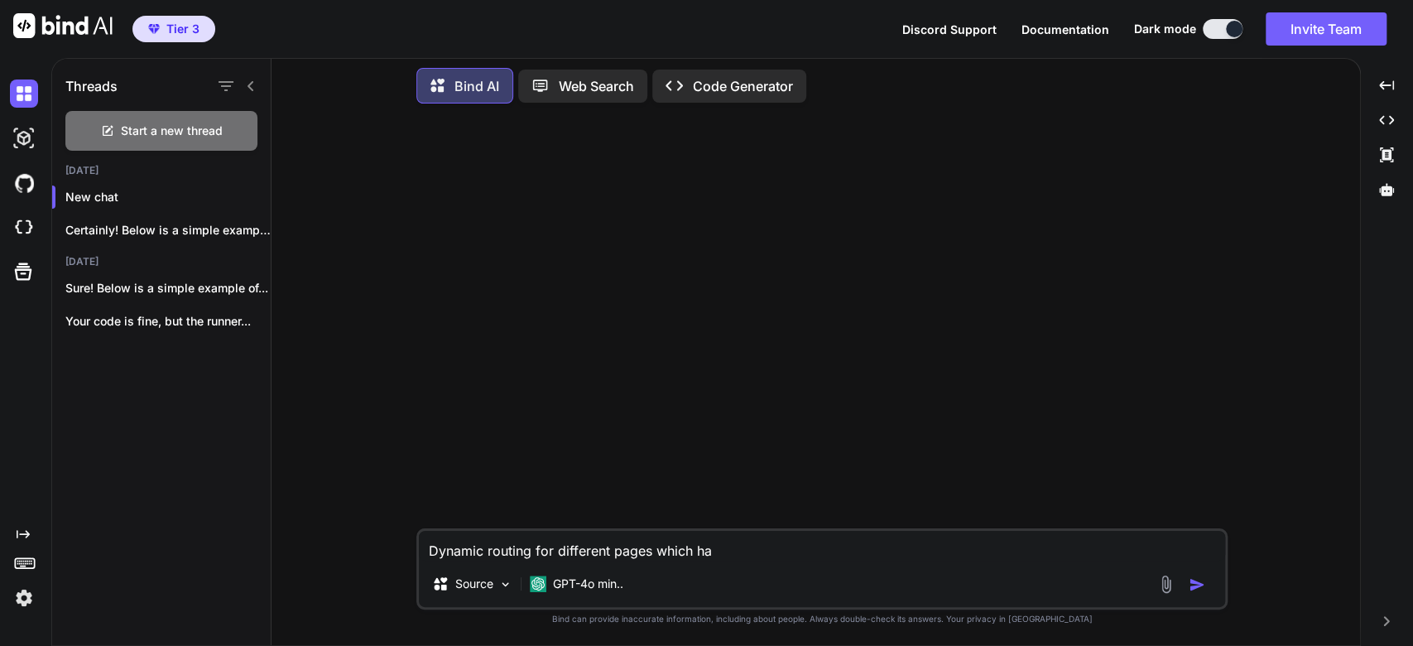
type textarea "Dynamic routing for different pages which hav"
type textarea "x"
type textarea "Dynamic routing for different pages which have"
type textarea "x"
type textarea "Dynamic routing for different pages which have"
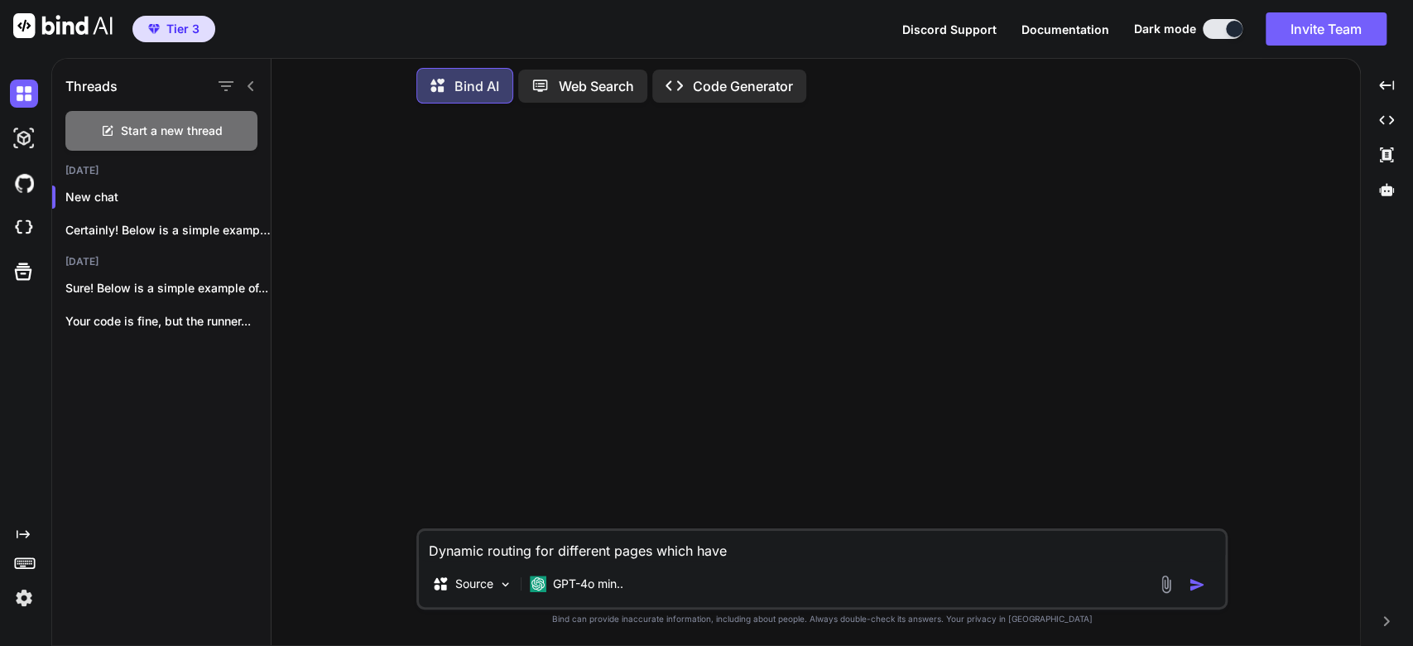
type textarea "x"
type textarea "Dynamic routing for different pages which have s"
type textarea "x"
type textarea "Dynamic routing for different pages which have st"
type textarea "x"
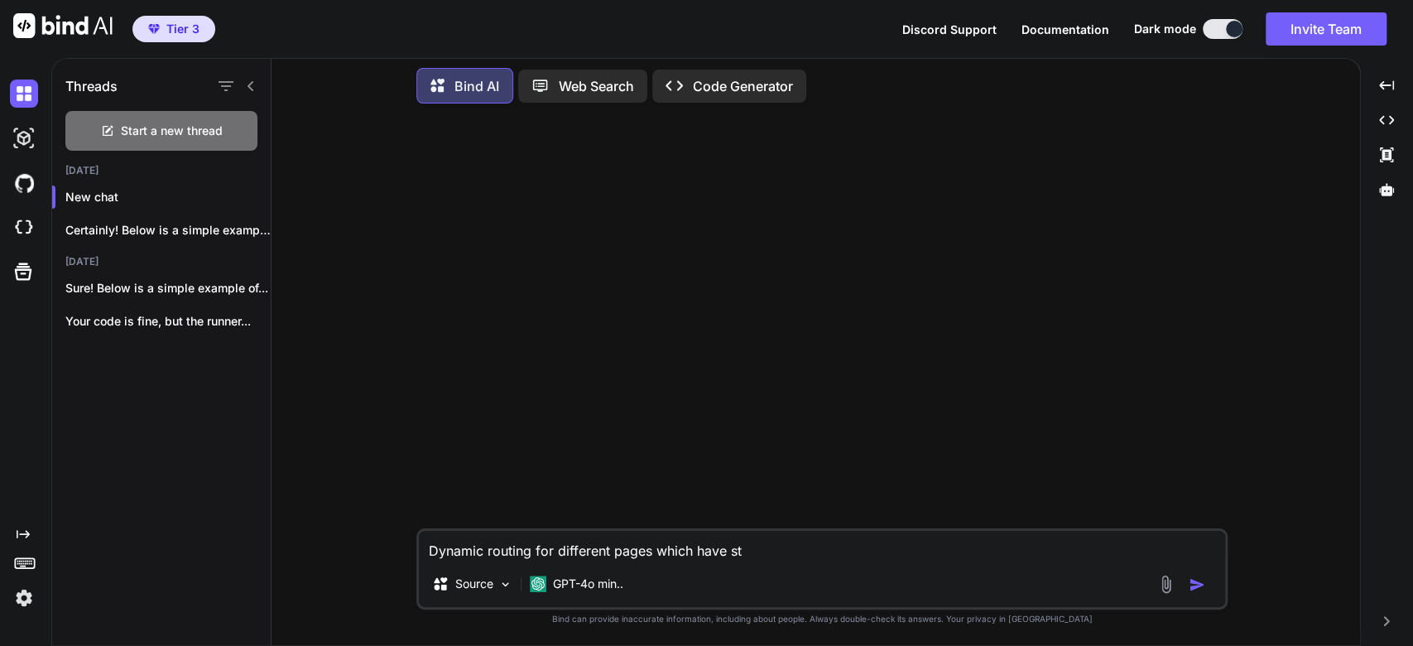
type textarea "Dynamic routing for different pages which have sta"
type textarea "x"
type textarea "Dynamic routing for different pages which have stat"
type textarea "x"
type textarea "Dynamic routing for different pages which have stati"
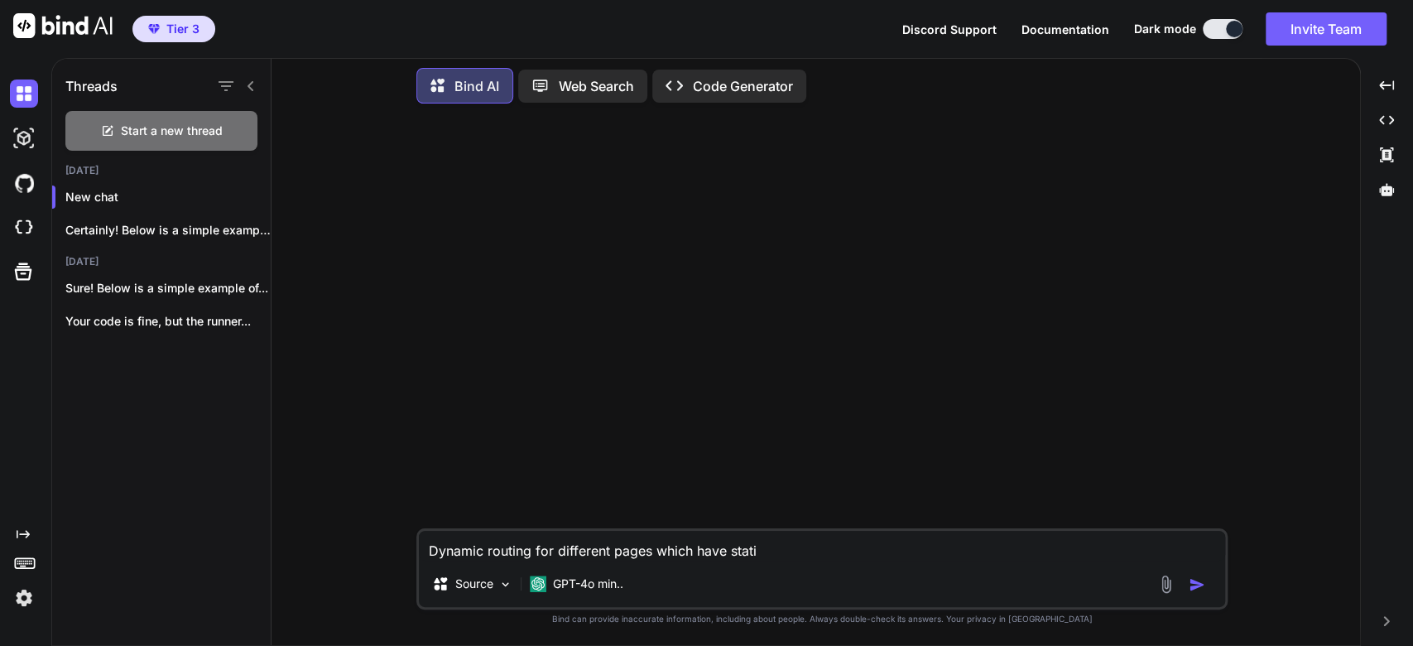
type textarea "x"
type textarea "Dynamic routing for different pages which have static"
type textarea "x"
type textarea "Dynamic routing for different pages which have static"
type textarea "x"
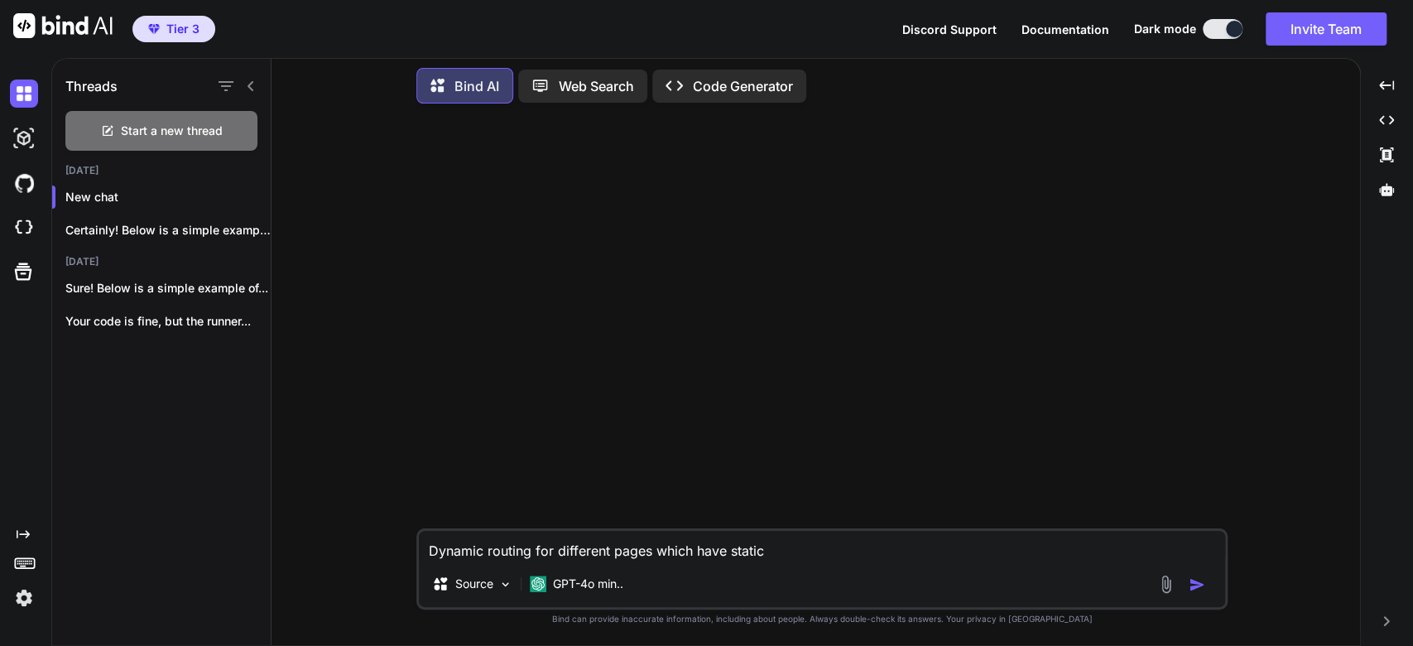
type textarea "Dynamic routing for different pages which have static r"
type textarea "x"
type textarea "Dynamic routing for different pages which have static ro"
type textarea "x"
type textarea "Dynamic routing for different pages which have static rou"
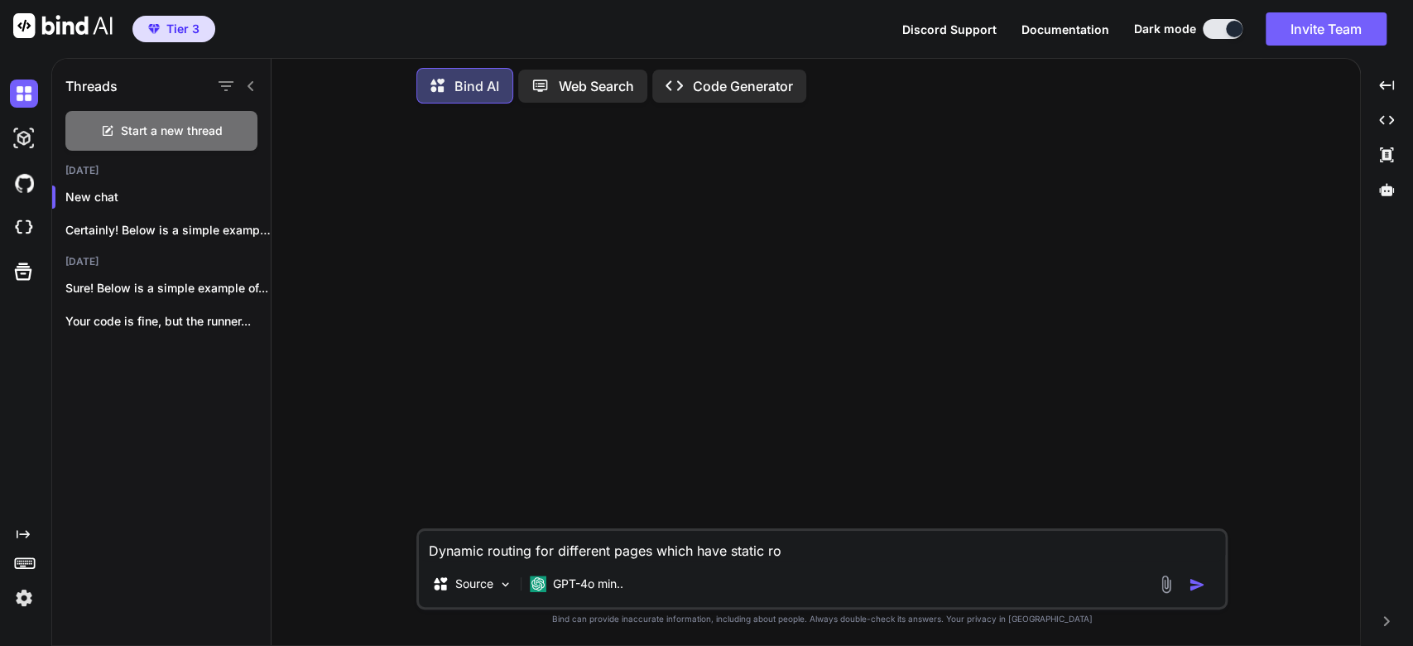
type textarea "x"
type textarea "Dynamic routing for different pages which have static rout"
type textarea "x"
type textarea "Dynamic routing for different pages which have static routi"
type textarea "x"
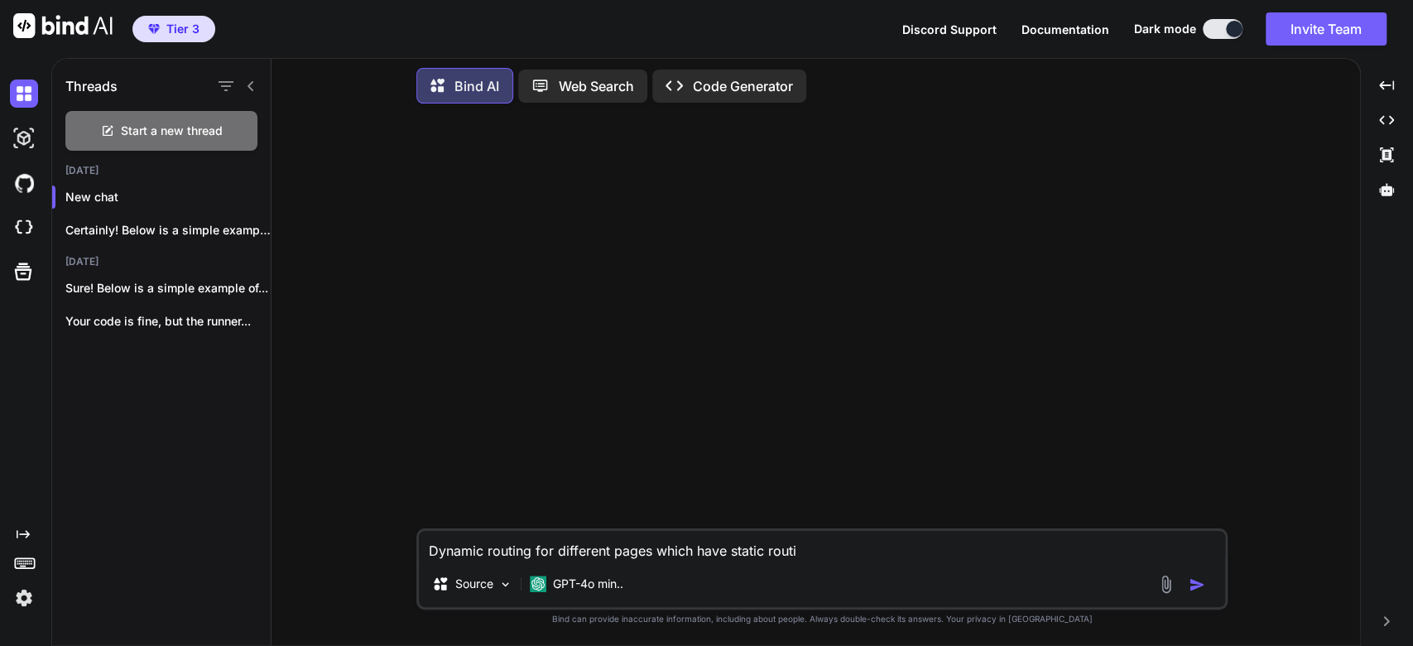
type textarea "Dynamic routing for different pages which have static routin"
type textarea "x"
type textarea "Dynamic routing for different pages which have static routing"
type textarea "x"
type textarea "Dynamic routing for different pages which have static routing"
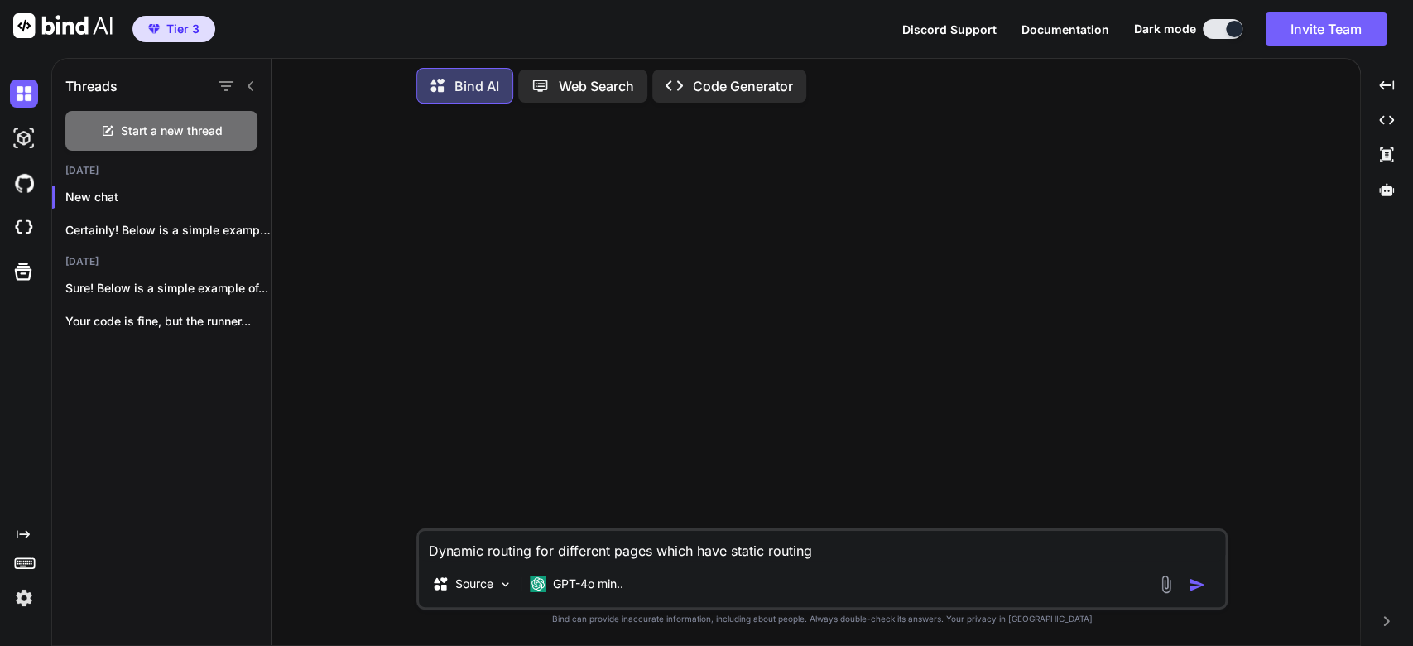
type textarea "x"
type textarea "Dynamic routing for different pages which have static routing f"
type textarea "x"
type textarea "Dynamic routing for different pages which have static routing fo"
type textarea "x"
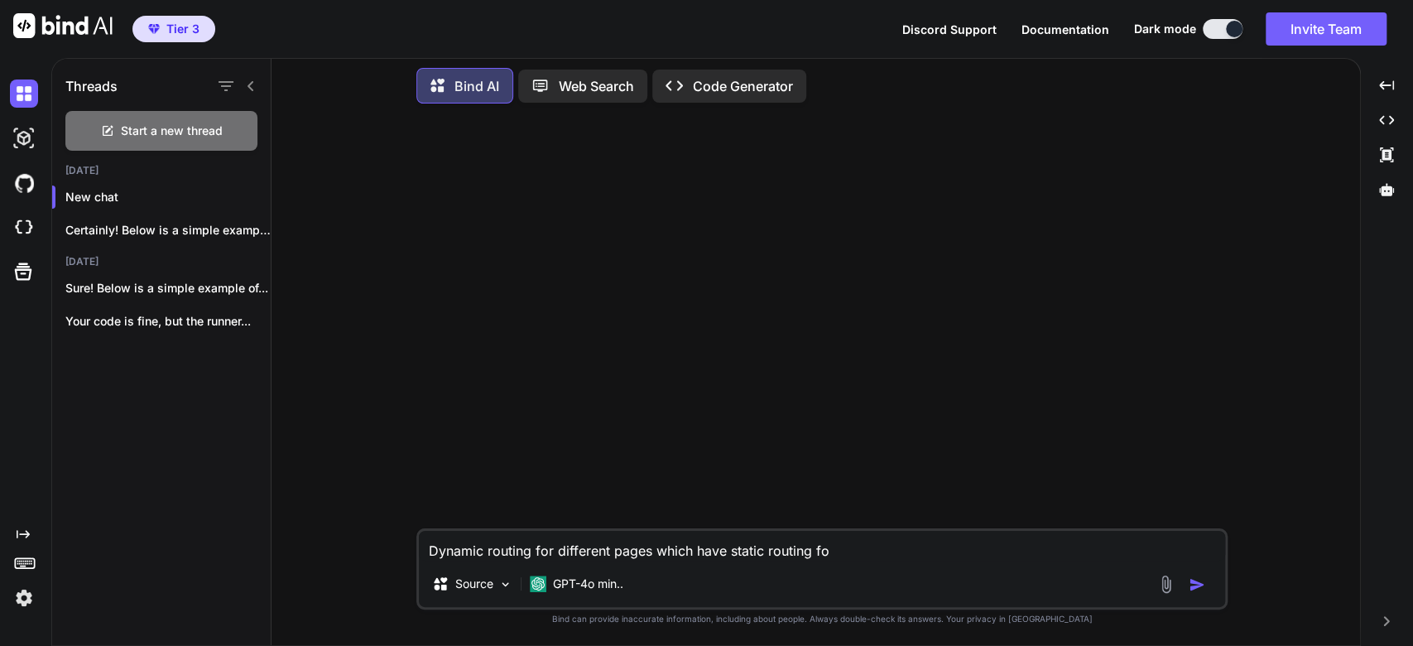
type textarea "Dynamic routing for different pages which have static routing for"
type textarea "x"
type textarea "Dynamic routing for different pages which have static routing for"
type textarea "x"
type textarea "Dynamic routing for different pages which have static routing for n"
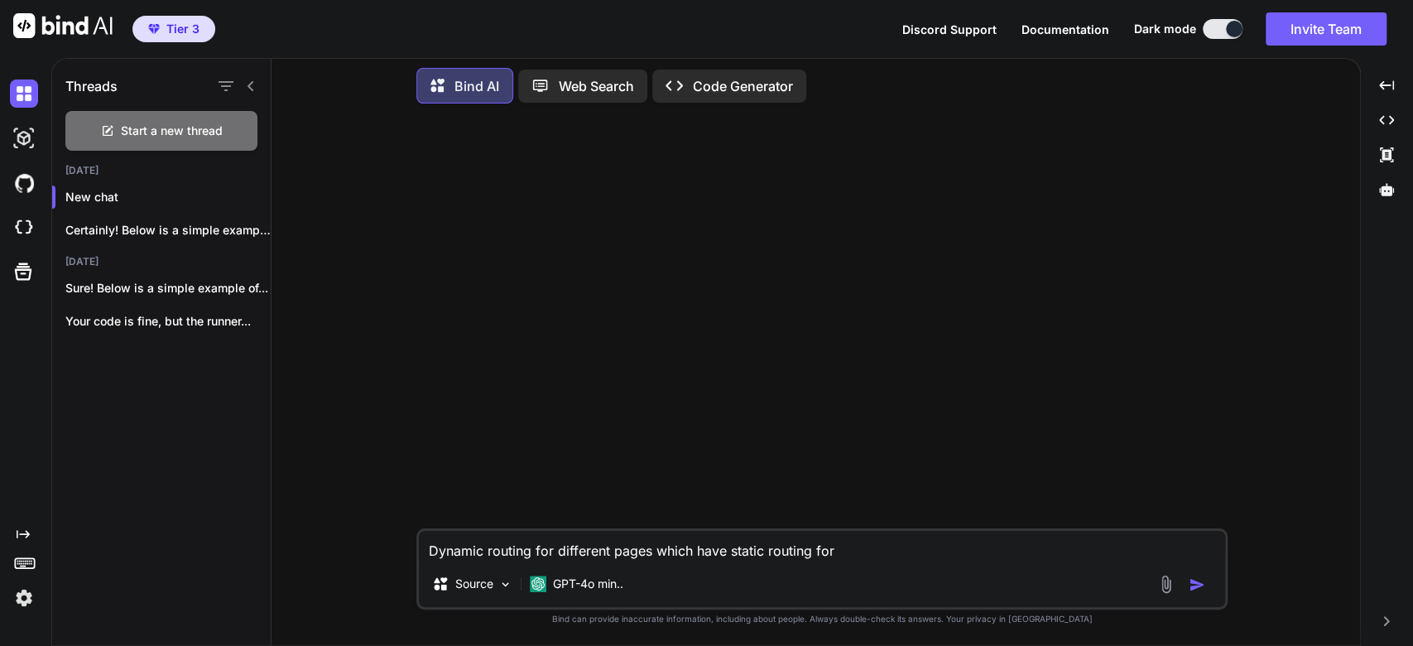
type textarea "x"
type textarea "Dynamic routing for different pages which have static routing for no"
type textarea "x"
type textarea "Dynamic routing for different pages which have static routing for now"
type textarea "x"
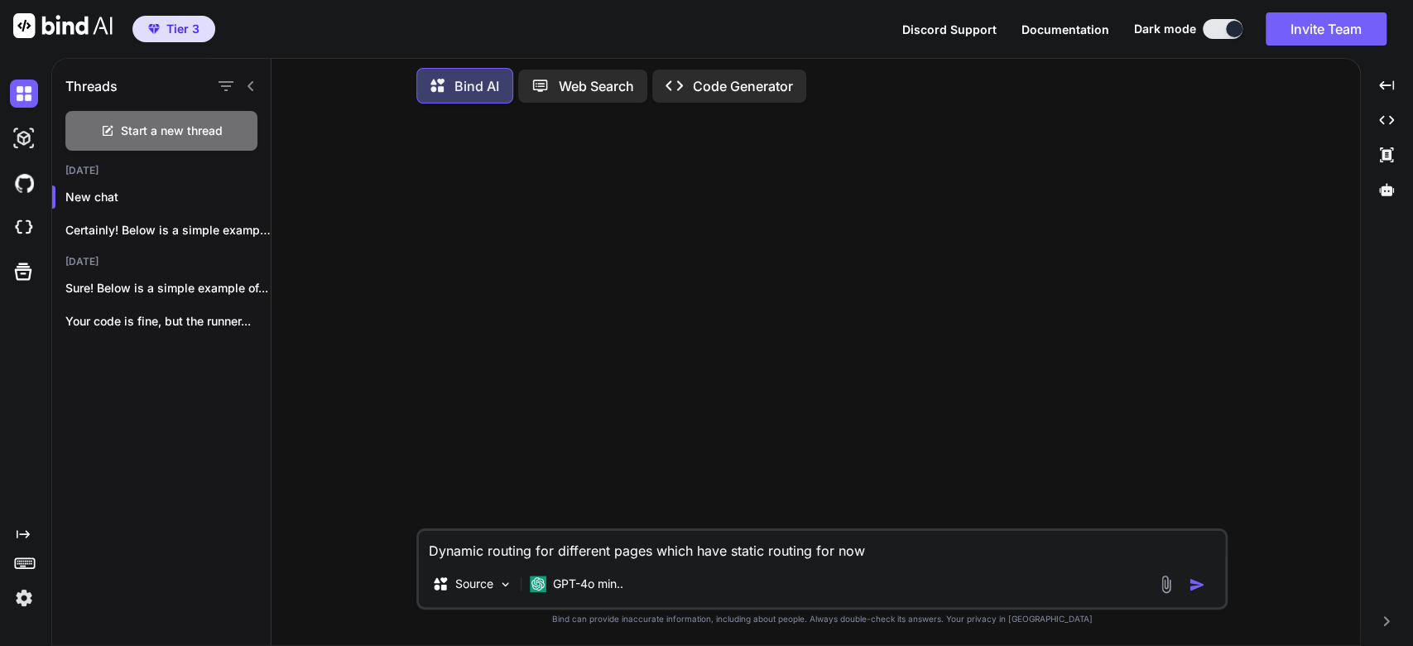
type textarea "Dynamic routing for different pages which have static routing for now"
type textarea "x"
type textarea "Dynamic routing for different pages which have static routing for now i"
type textarea "x"
type textarea "Dynamic routing for different pages which have static routing for now in"
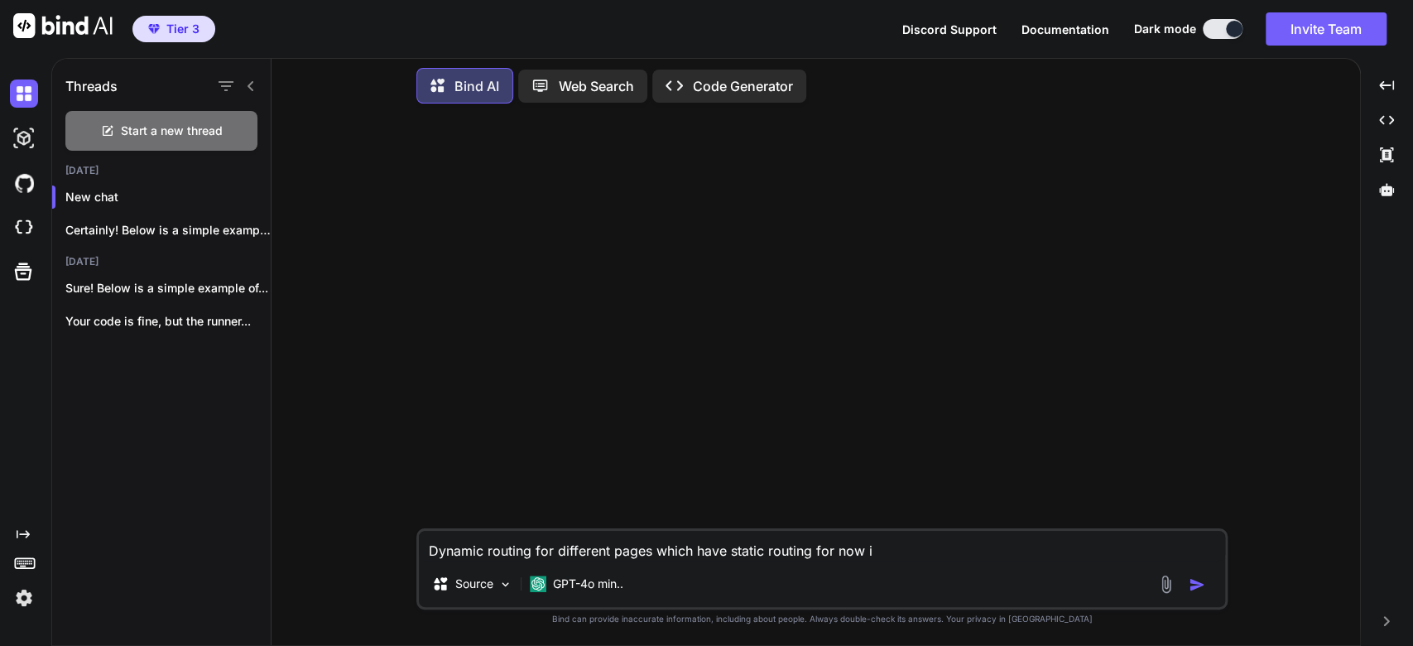
type textarea "x"
type textarea "Dynamic routing for different pages which have static routing for now in"
type textarea "x"
type textarea "Dynamic routing for different pages which have static routing for now in n"
type textarea "x"
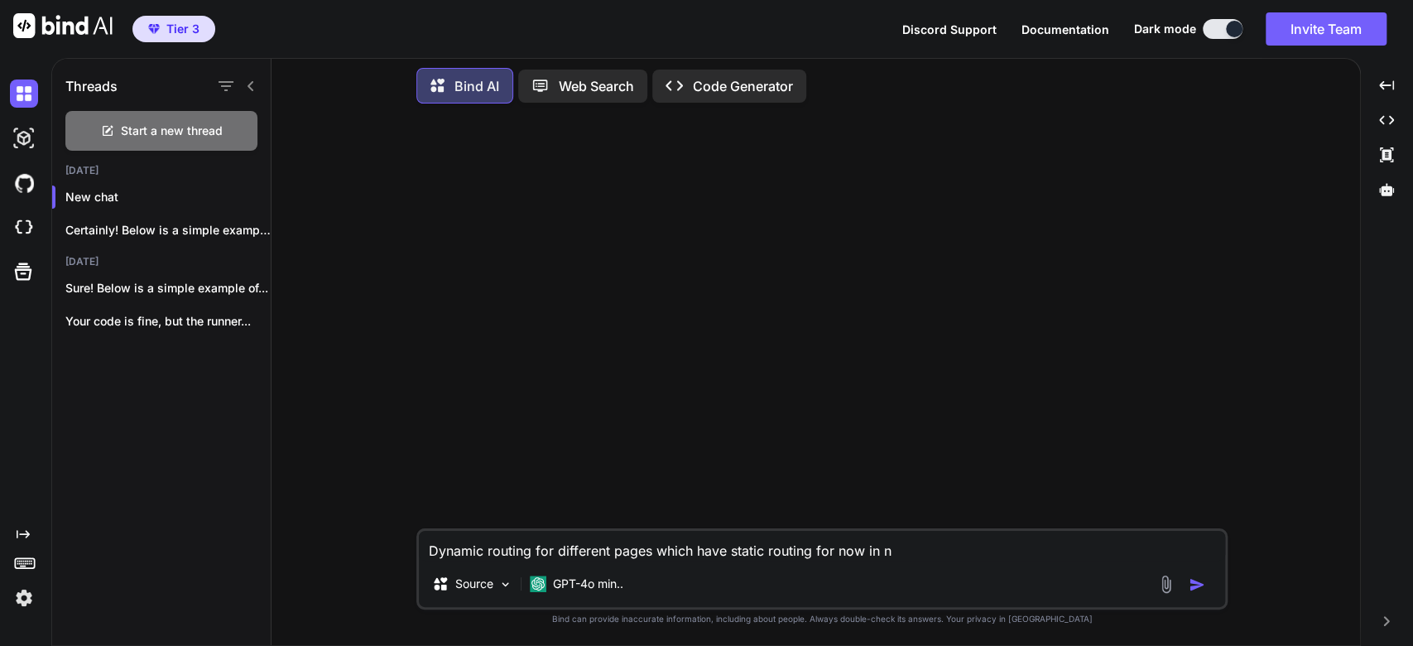
type textarea "Dynamic routing for different pages which have static routing for now in ne"
type textarea "x"
type textarea "Dynamic routing for different pages which have static routing for now in nex"
type textarea "x"
type textarea "Dynamic routing for different pages which have static routing for now in next"
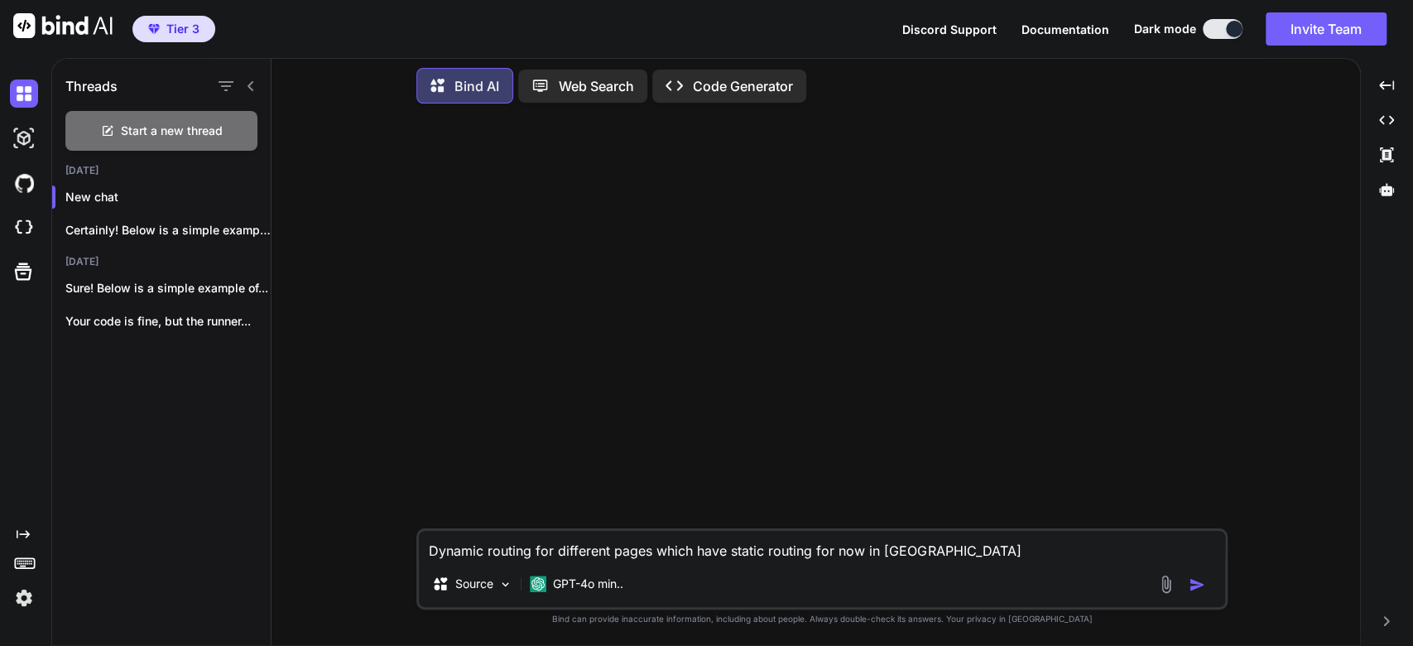
type textarea "x"
type textarea "Dynamic routing for different pages which have static routing for now in next"
type textarea "x"
type textarea "Dynamic routing for different pages which have static routing for now in next j"
type textarea "x"
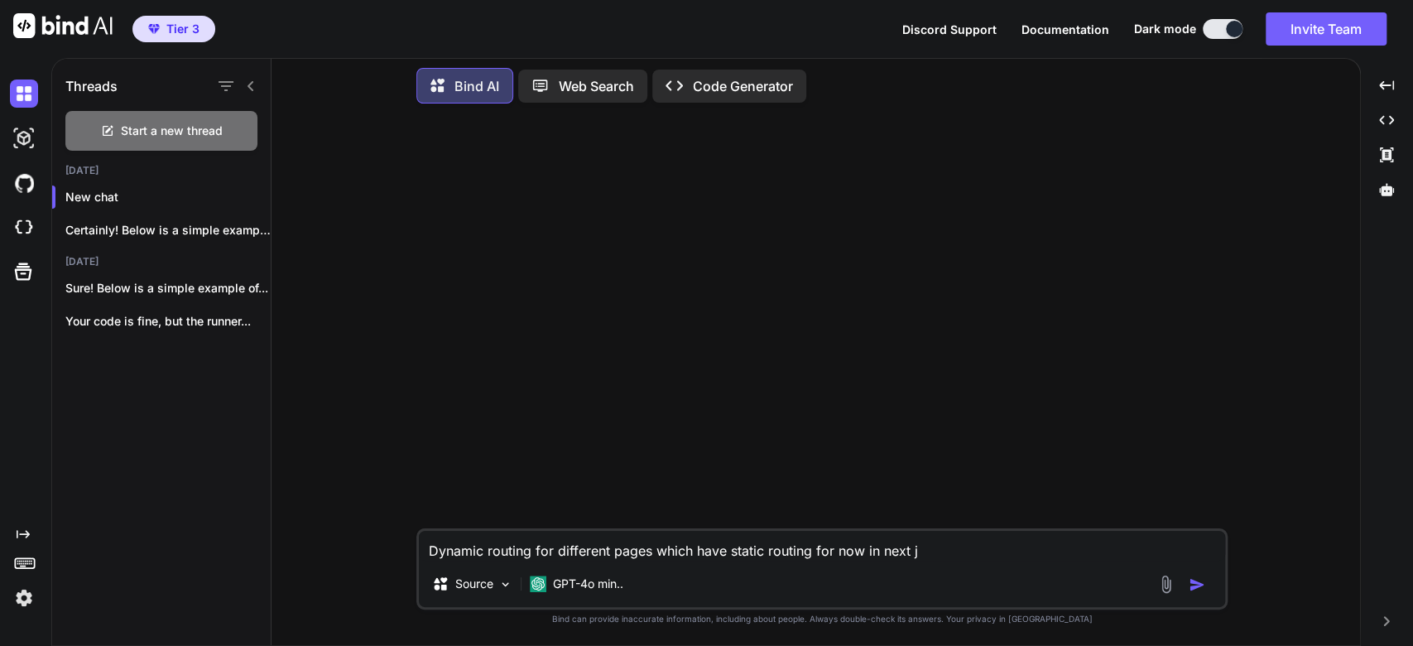
type textarea "Dynamic routing for different pages which have static routing for now in next js"
type textarea "x"
type textarea "Dynamic routing for different pages which have static routing for now in next js"
type textarea "x"
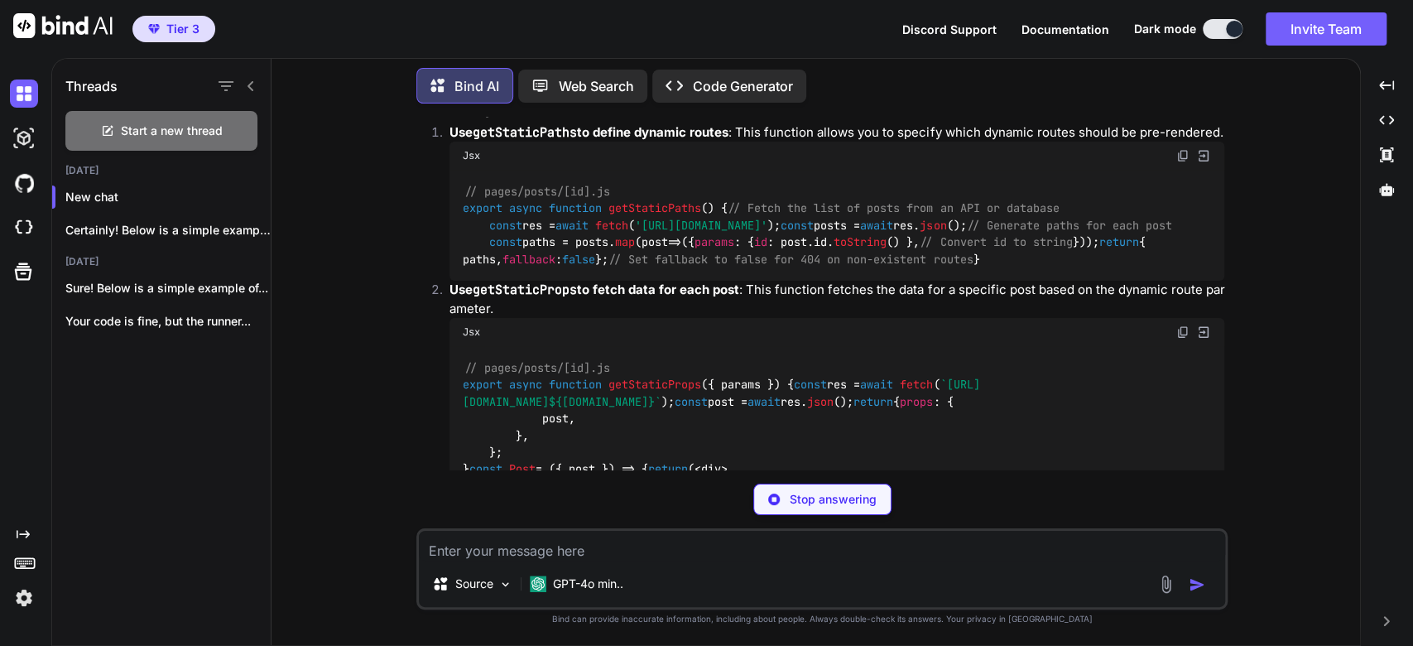
scroll to position [718, 0]
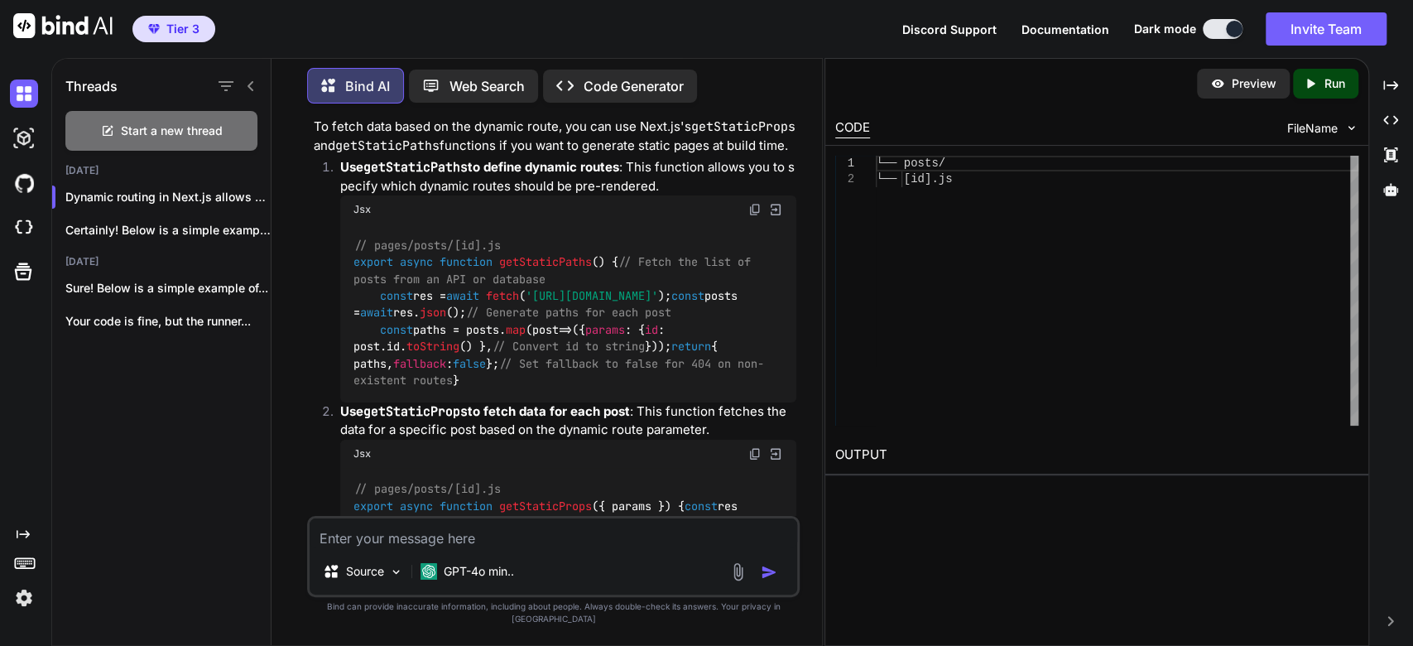
type textarea "x"
click at [1377, 78] on div "Created with Pixso." at bounding box center [1391, 85] width 31 height 28
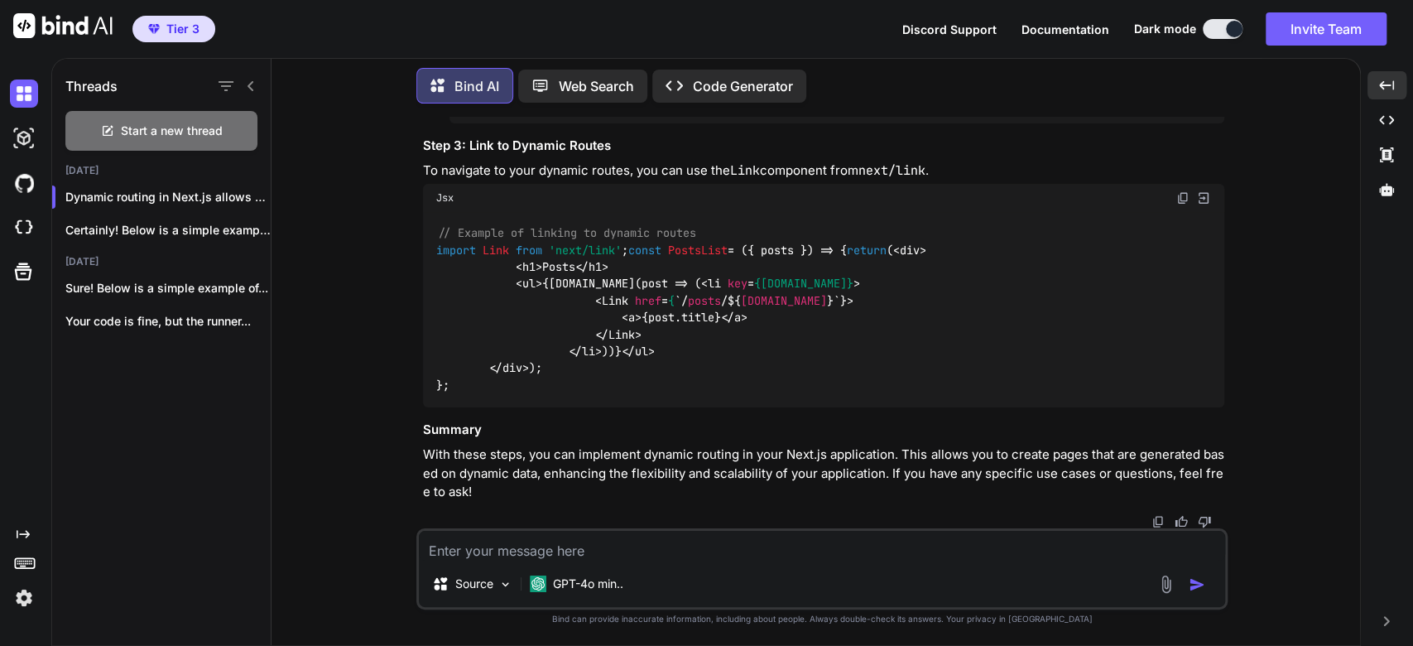
scroll to position [1722, 0]
click at [626, 545] on textarea at bounding box center [822, 546] width 806 height 30
type textarea "C"
type textarea "x"
type textarea "Ca"
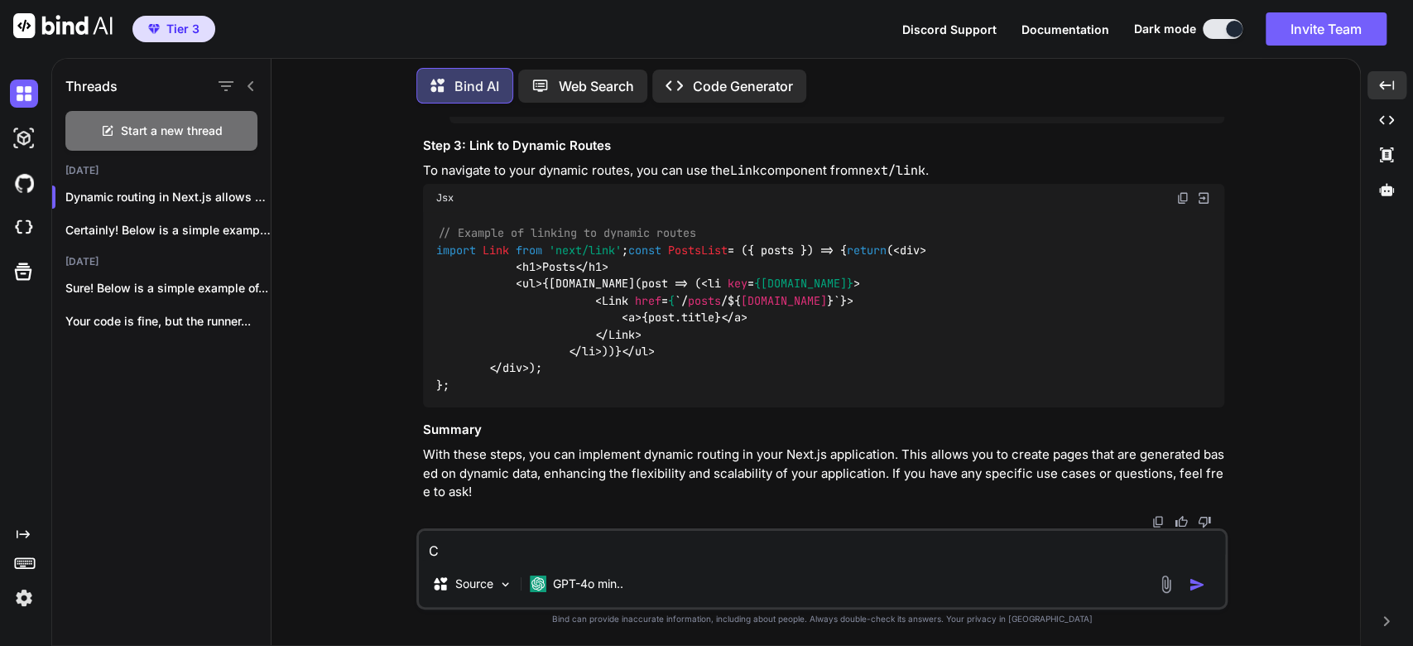
type textarea "x"
type textarea "Can"
type textarea "x"
type textarea "Can"
type textarea "x"
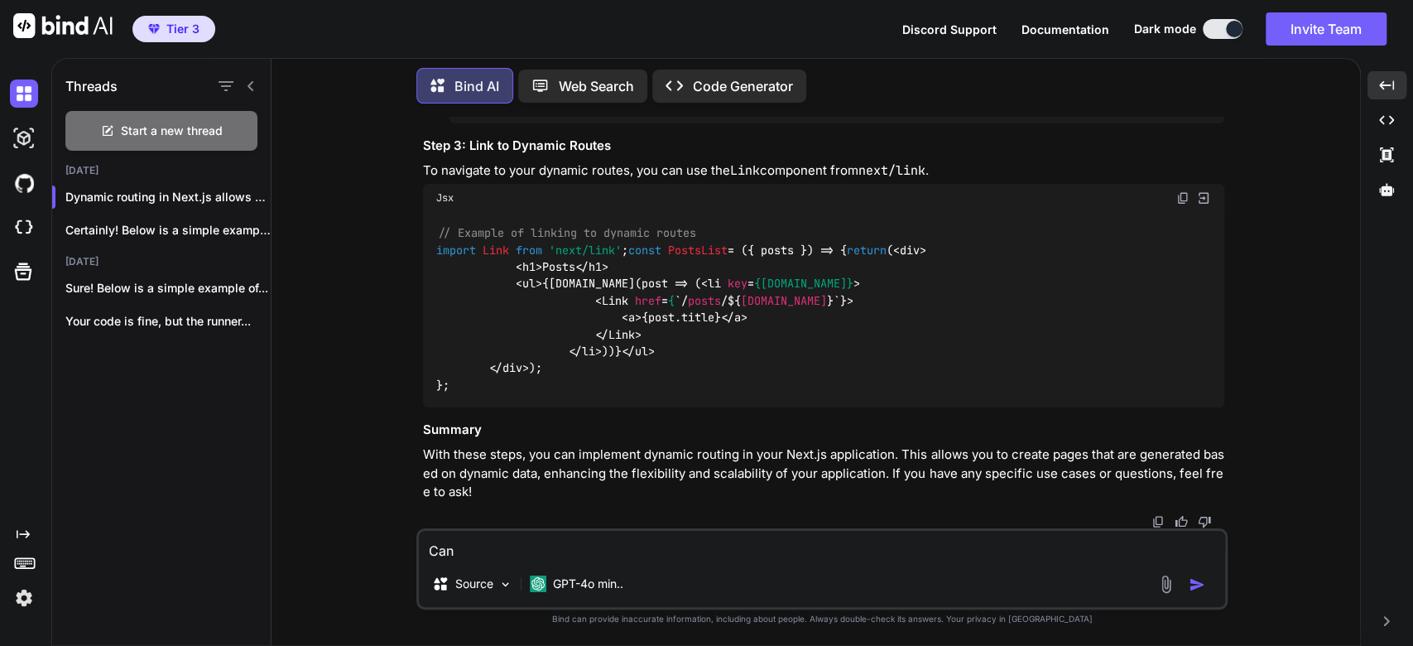
type textarea "Can d"
type textarea "x"
type textarea "Can dy"
type textarea "x"
type textarea "Can dyn"
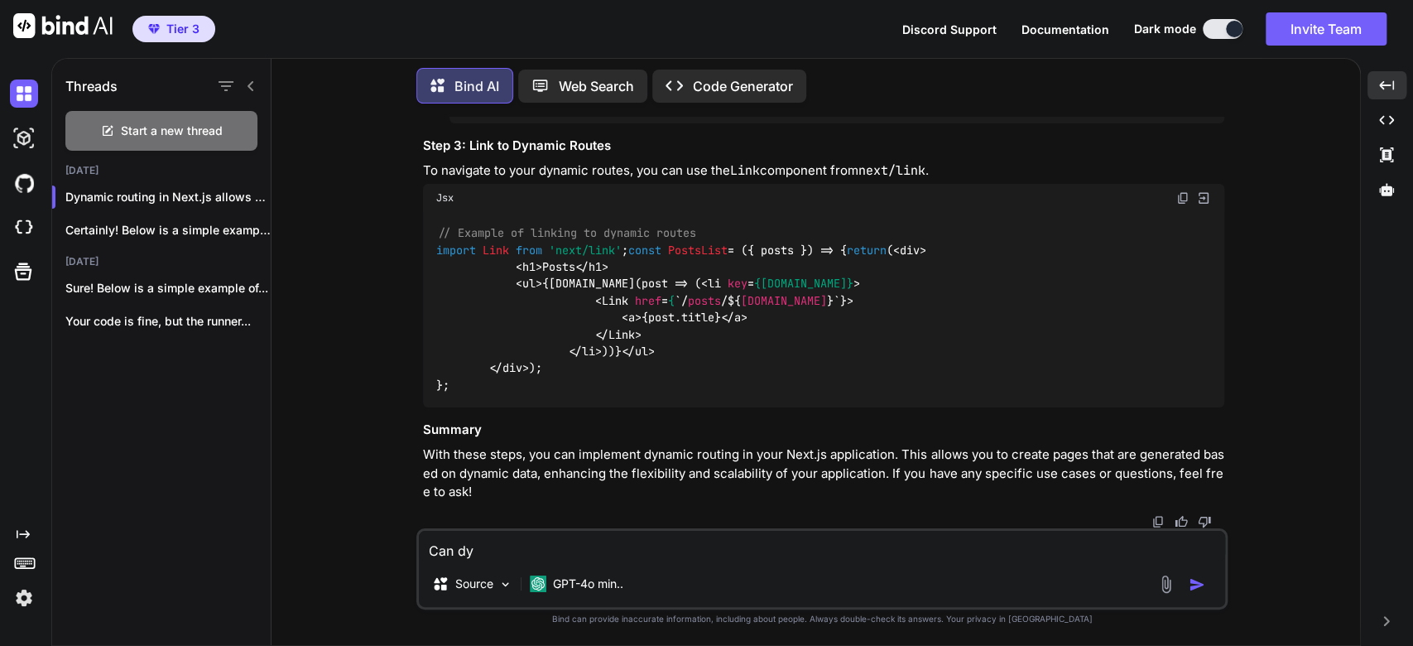
type textarea "x"
type textarea "Can dyna"
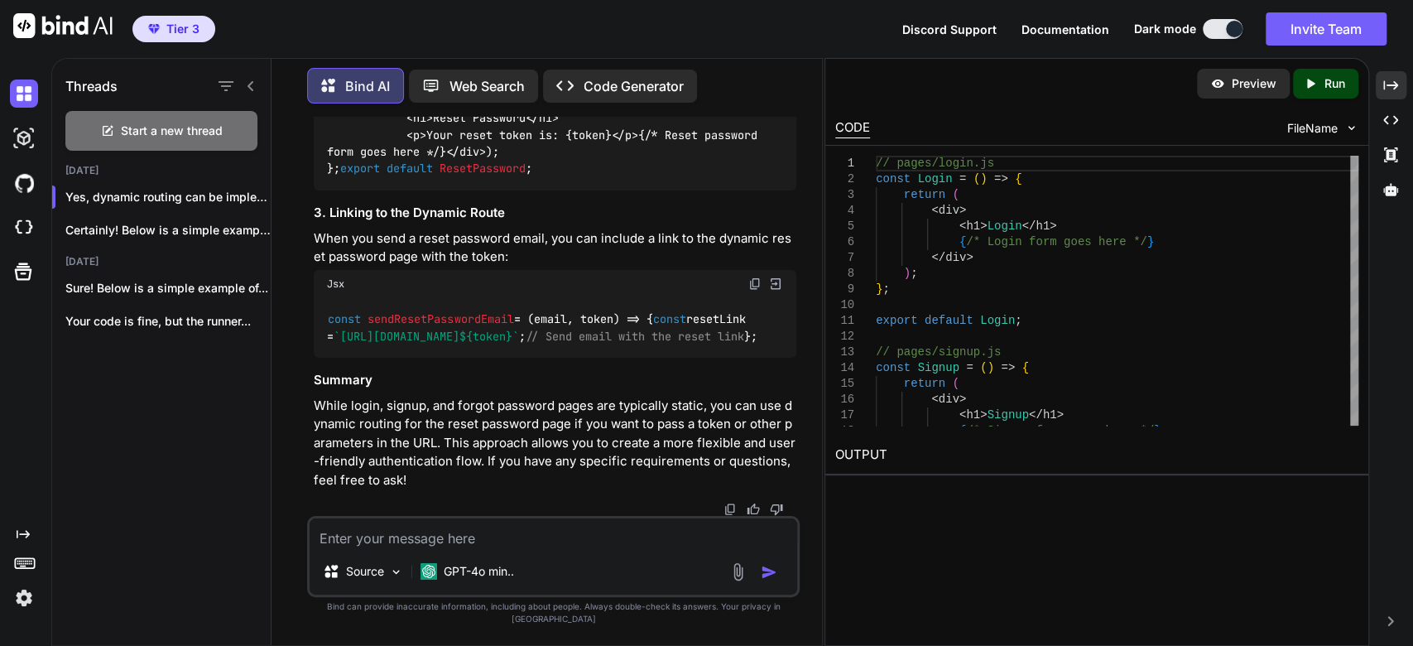
scroll to position [4137, 0]
